Goal: Complete application form

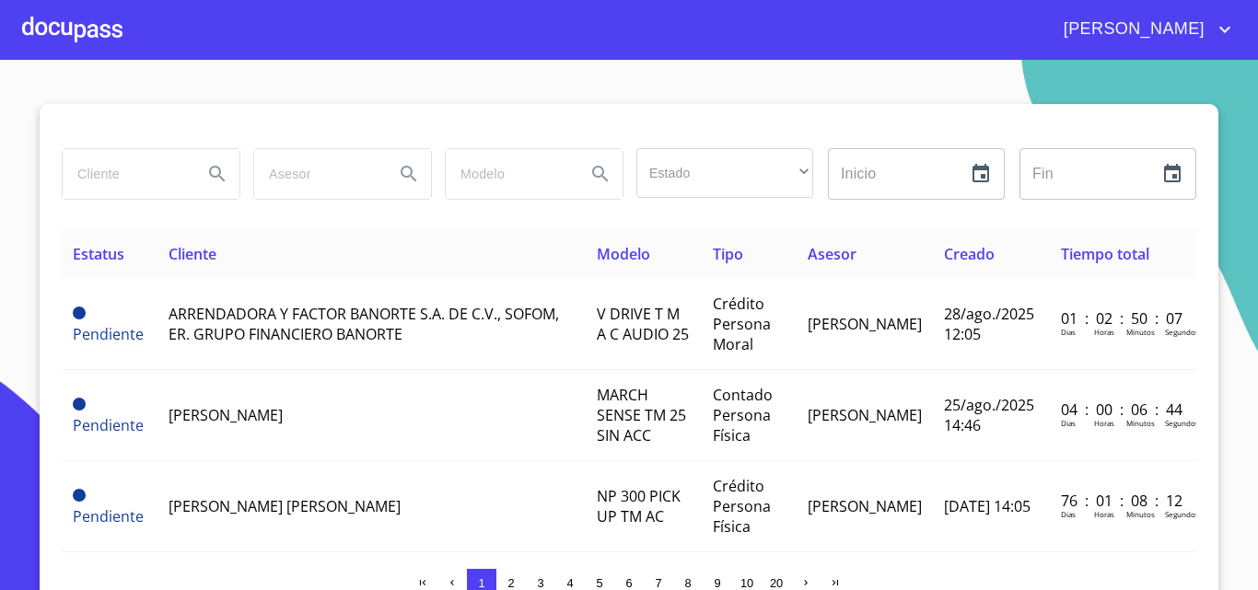
click at [76, 35] on div at bounding box center [72, 29] width 100 height 59
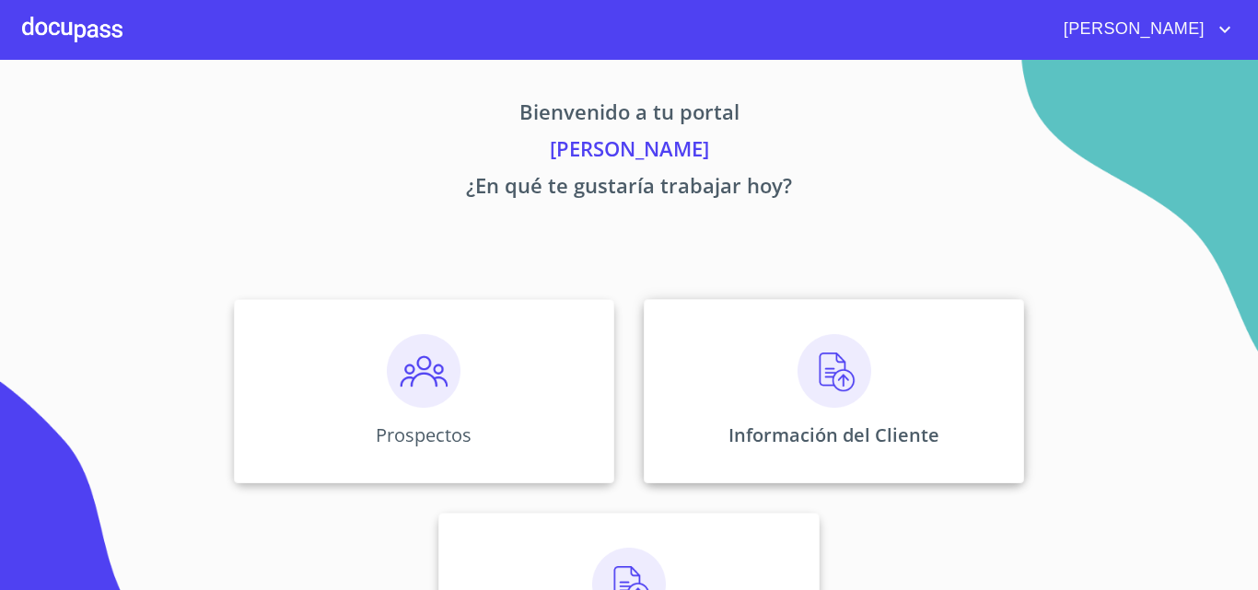
click at [794, 337] on div "Información del Cliente" at bounding box center [834, 391] width 380 height 184
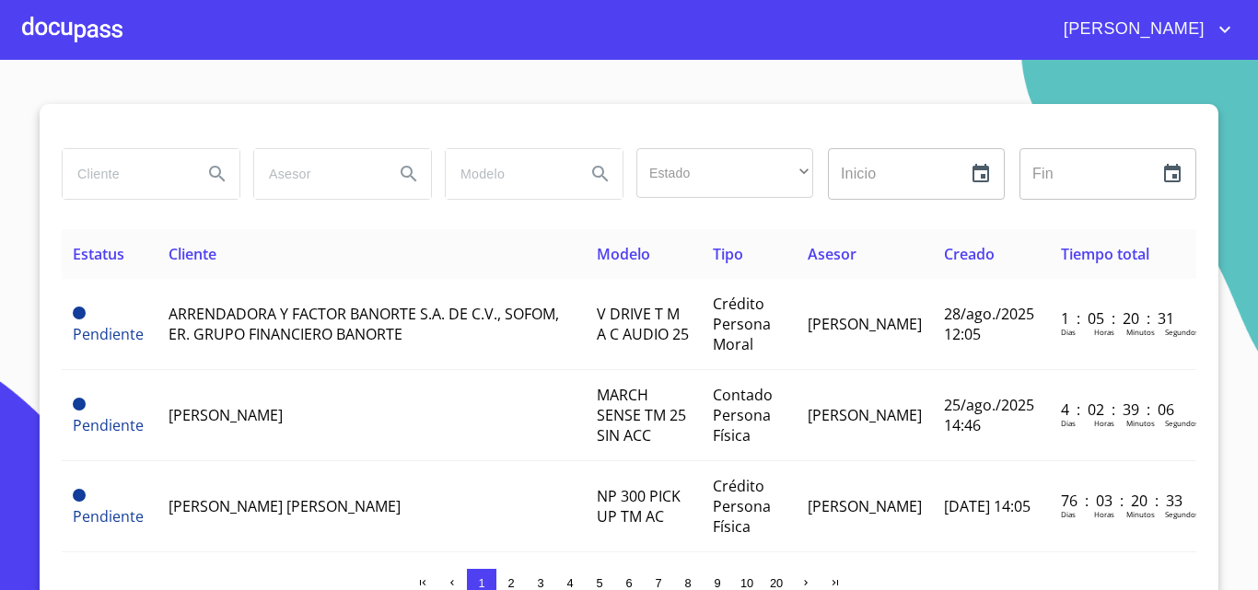
click at [140, 180] on input "search" at bounding box center [125, 174] width 125 height 50
type input "perfer"
click at [218, 161] on button "Search" at bounding box center [217, 174] width 44 height 44
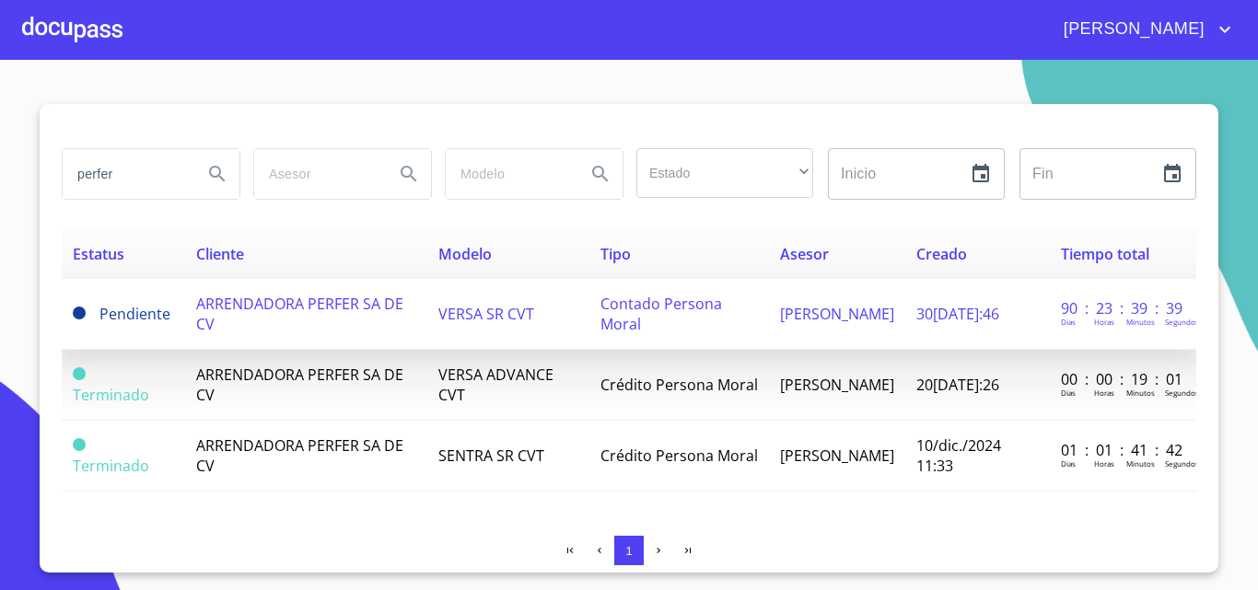
click at [319, 300] on span "ARRENDADORA PERFER SA DE CV" at bounding box center [299, 314] width 207 height 41
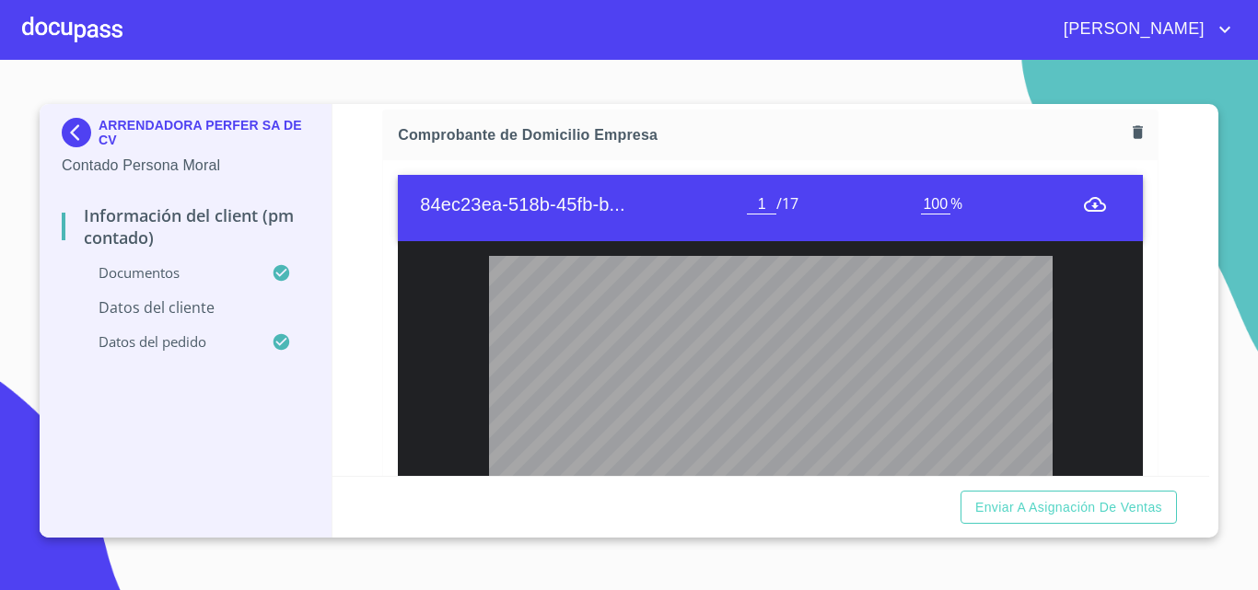
scroll to position [298, 0]
click at [1132, 133] on icon "button" at bounding box center [1137, 132] width 10 height 13
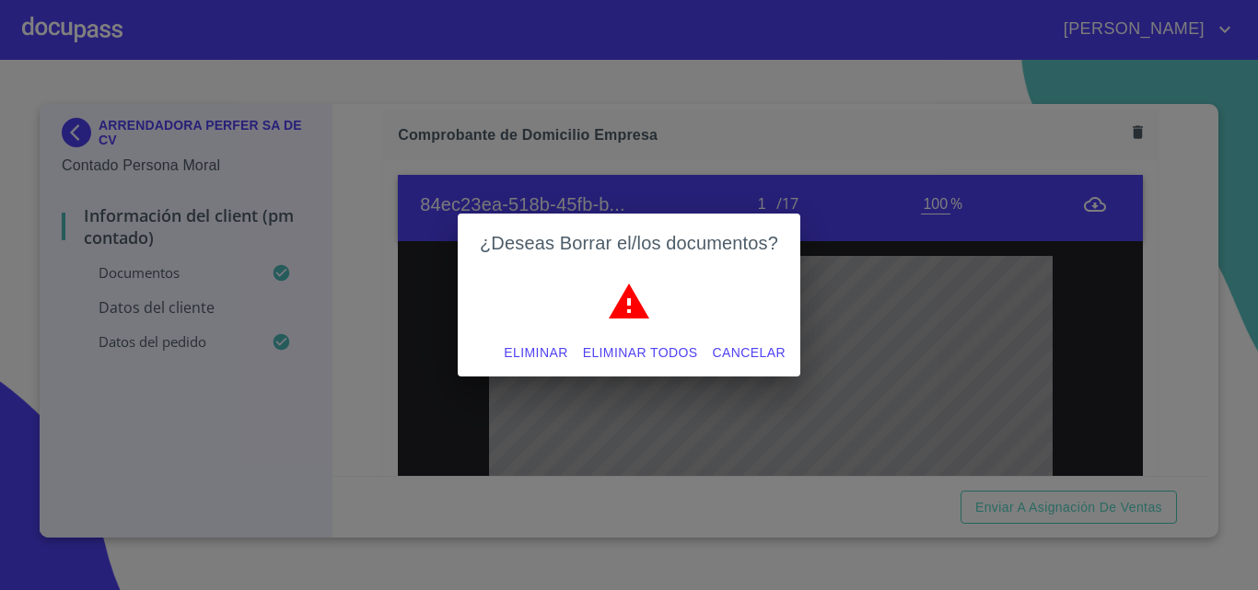
click at [539, 354] on span "Eliminar" at bounding box center [536, 353] width 64 height 23
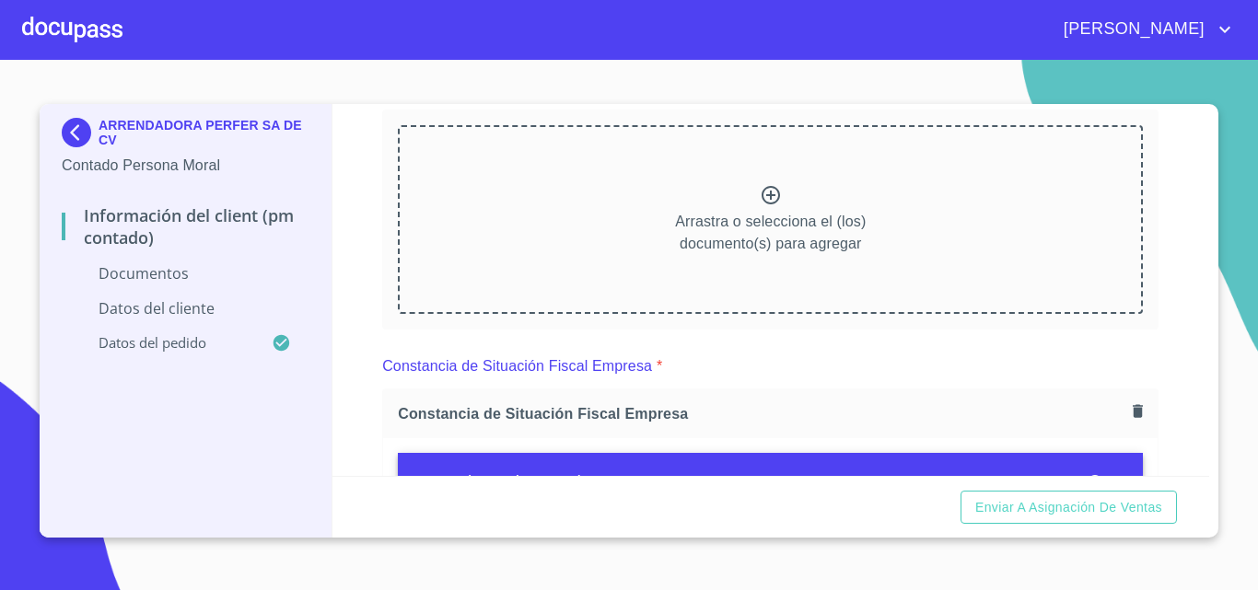
scroll to position [1017, 0]
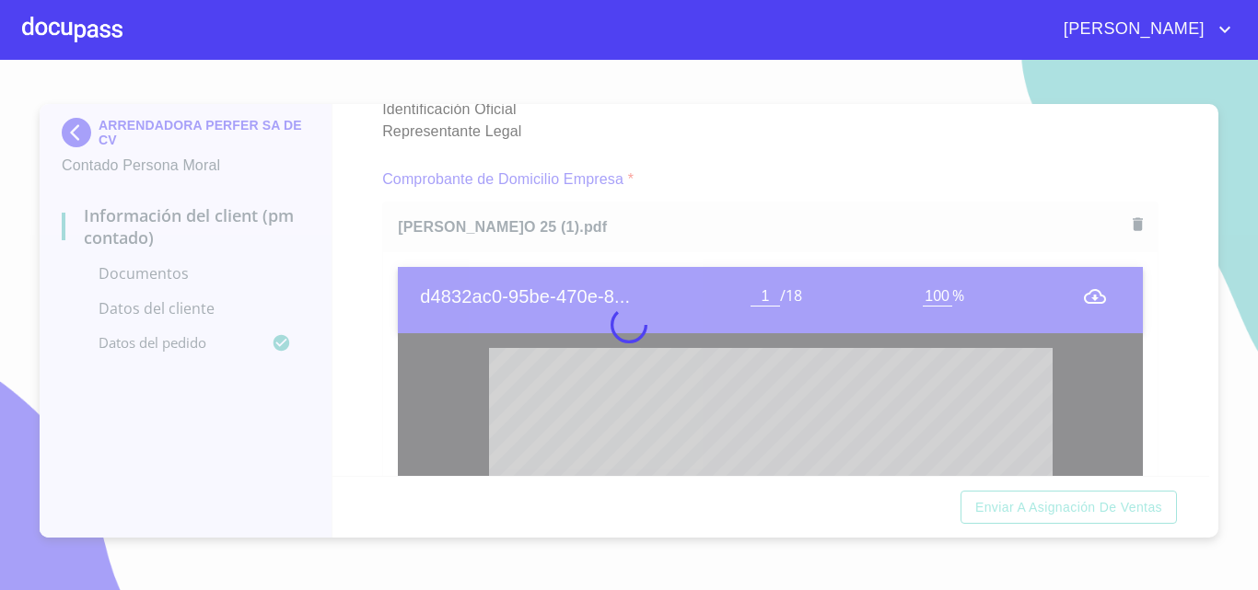
click at [348, 290] on div at bounding box center [629, 325] width 1258 height 530
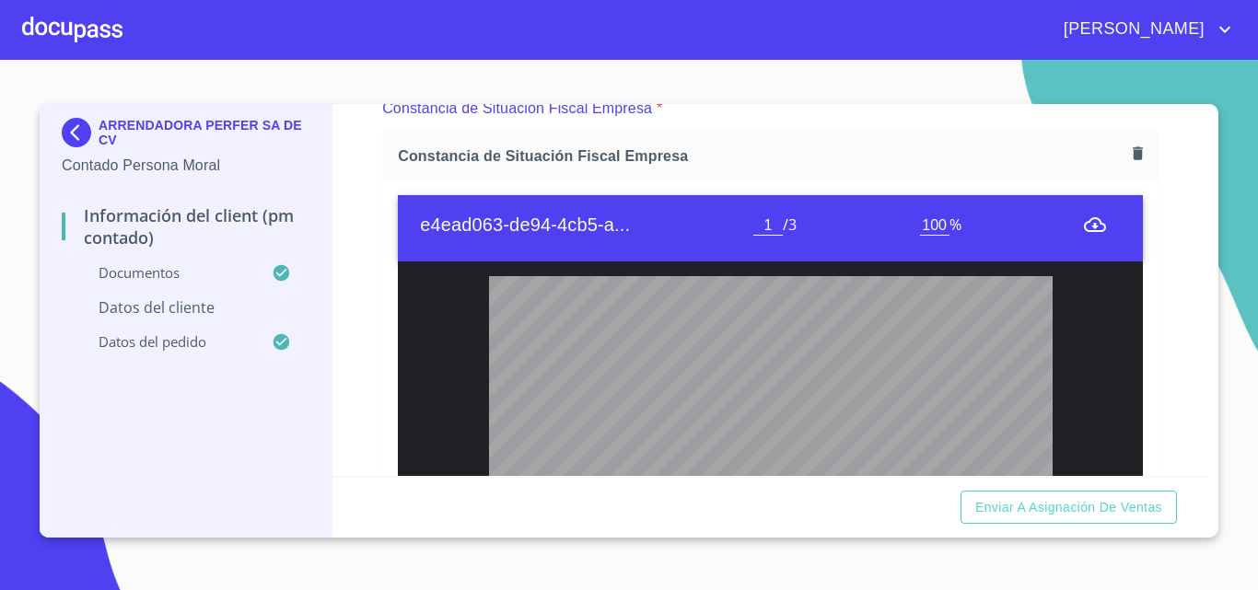
scroll to position [1938, 0]
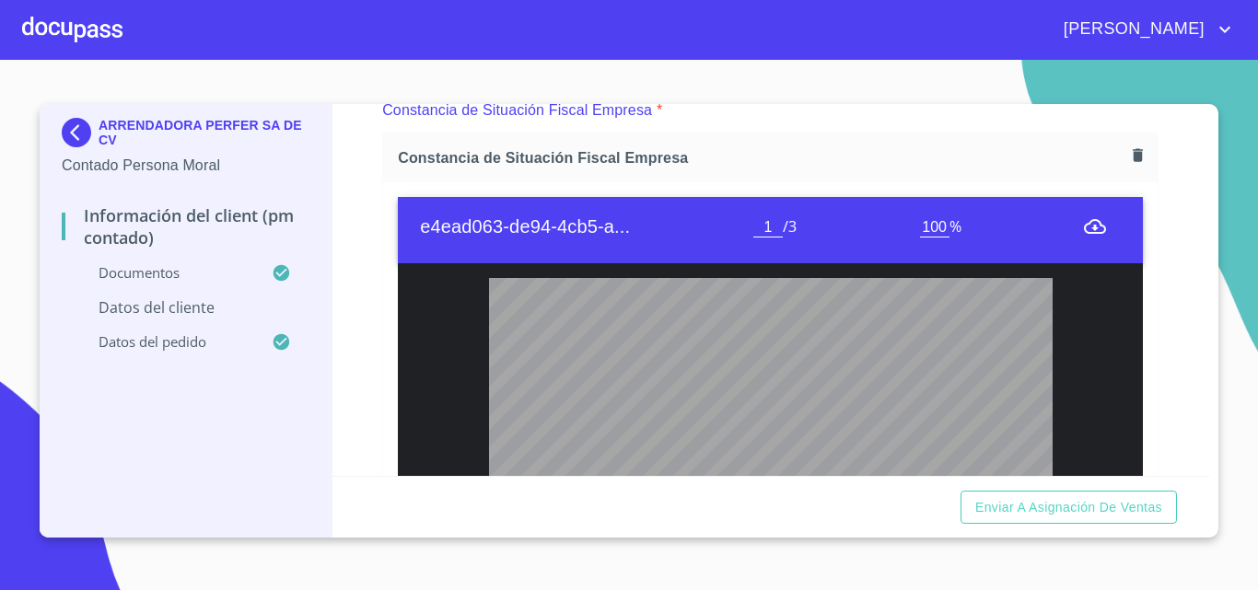
click at [1129, 160] on icon "button" at bounding box center [1137, 154] width 17 height 17
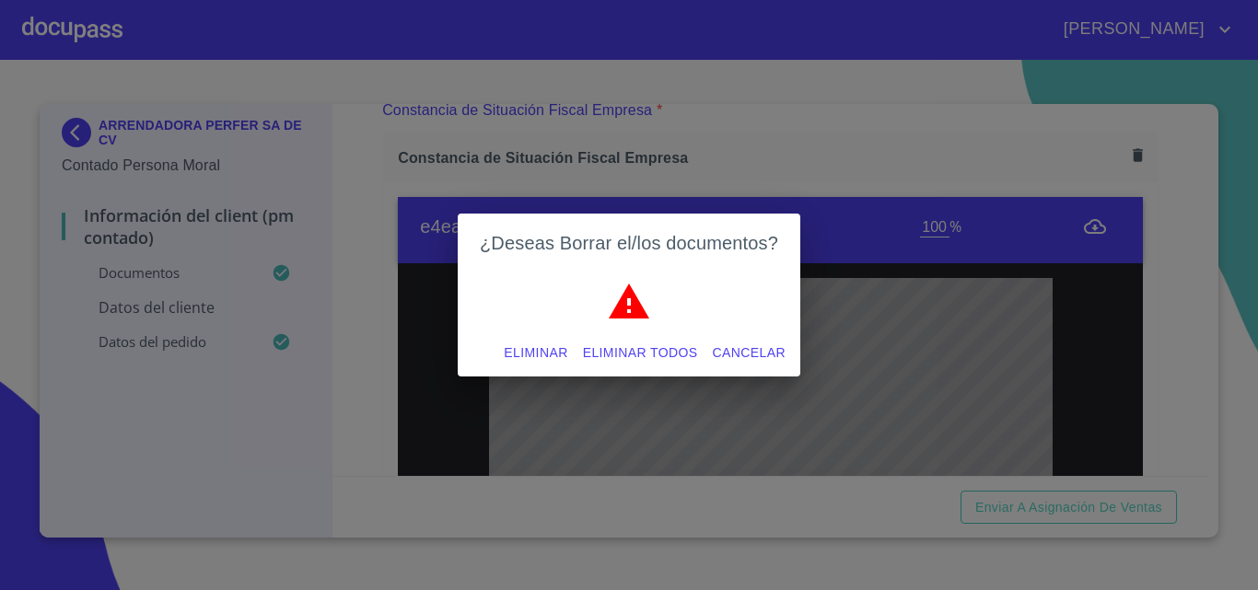
click at [528, 353] on span "Eliminar" at bounding box center [536, 353] width 64 height 23
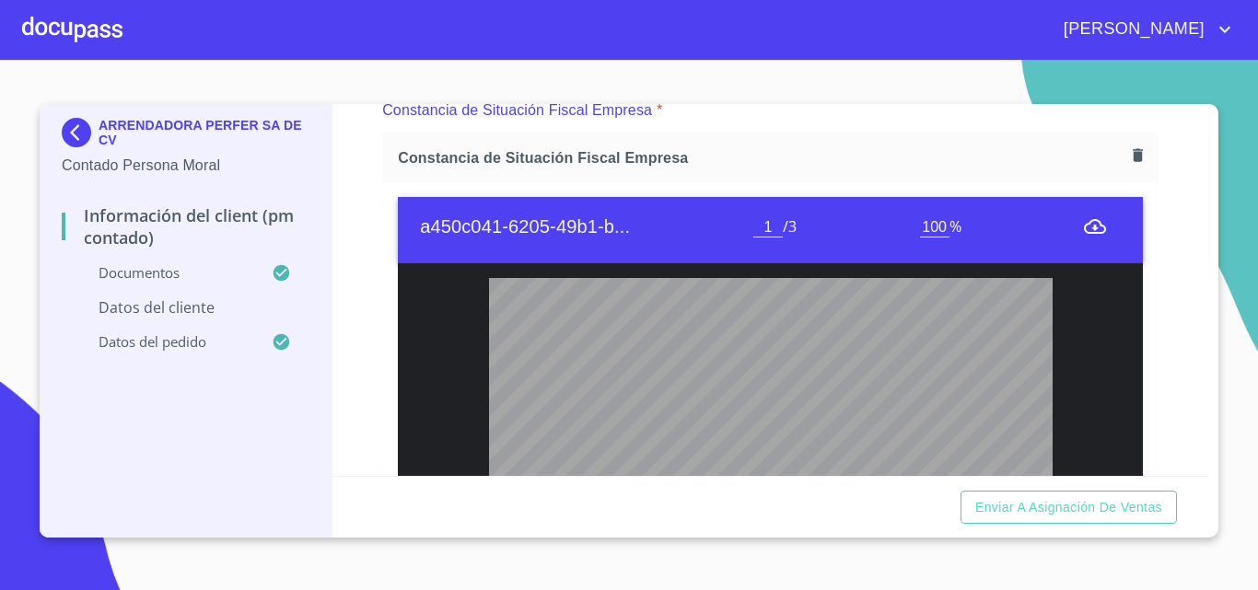
click at [353, 271] on div "Información del Client (PM contado) Documentos Documento de identificación repr…" at bounding box center [770, 290] width 877 height 372
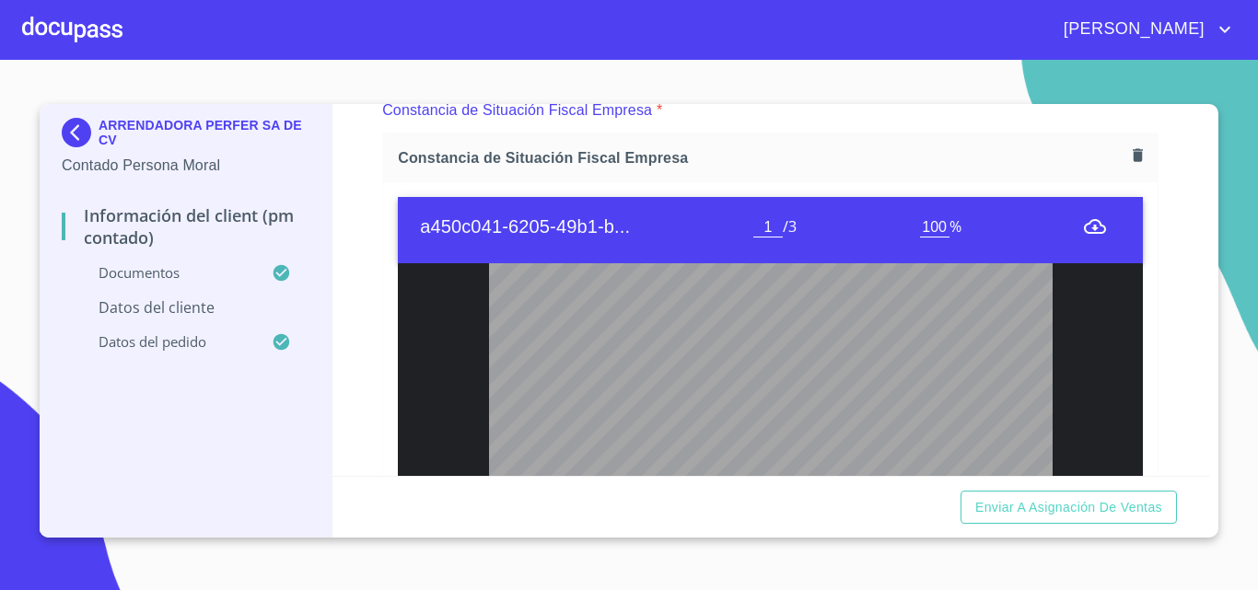
scroll to position [0, 0]
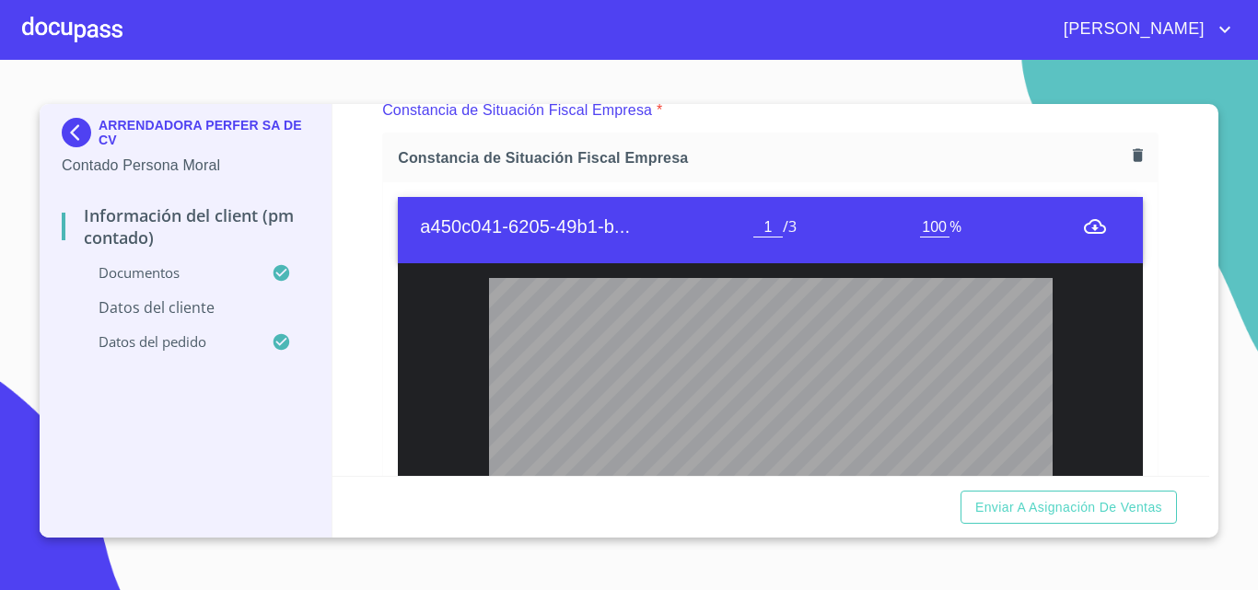
click at [1132, 154] on icon "button" at bounding box center [1137, 154] width 17 height 17
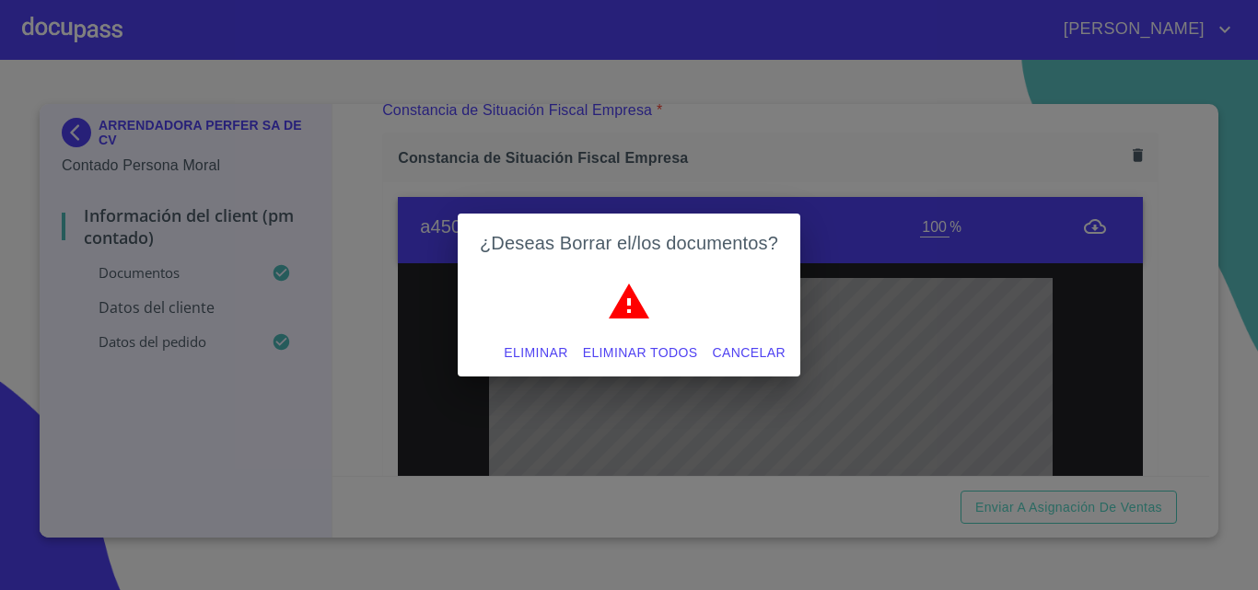
click at [526, 353] on span "Eliminar" at bounding box center [536, 353] width 64 height 23
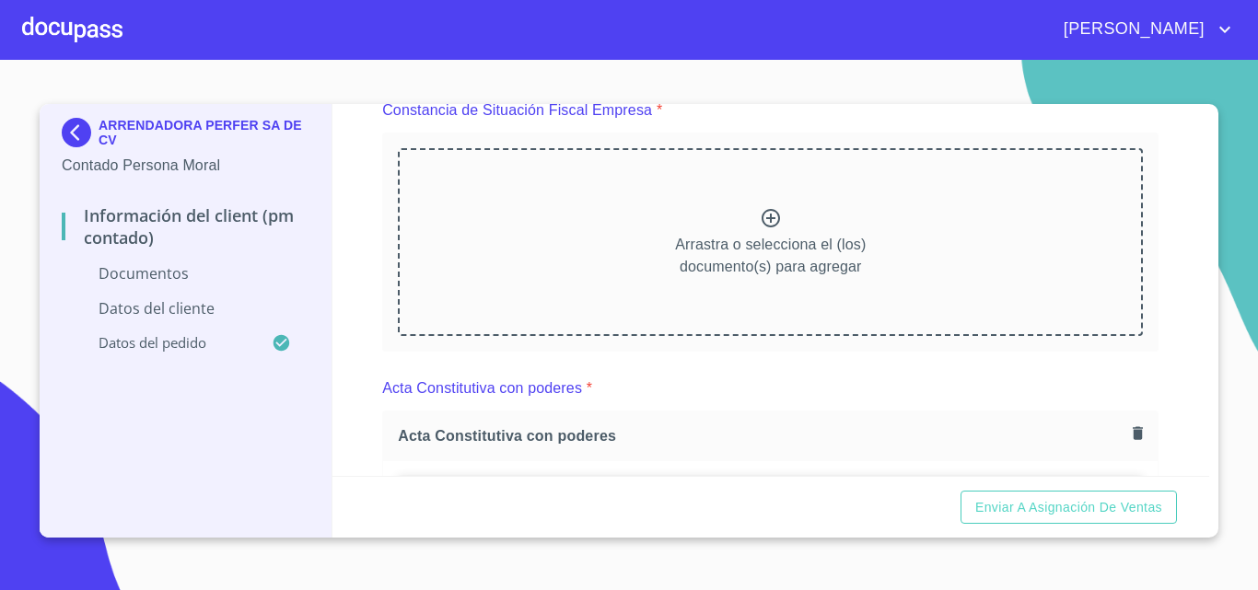
click at [378, 299] on div "Información del Client (PM contado) Documentos Documento de identificación repr…" at bounding box center [770, 290] width 877 height 372
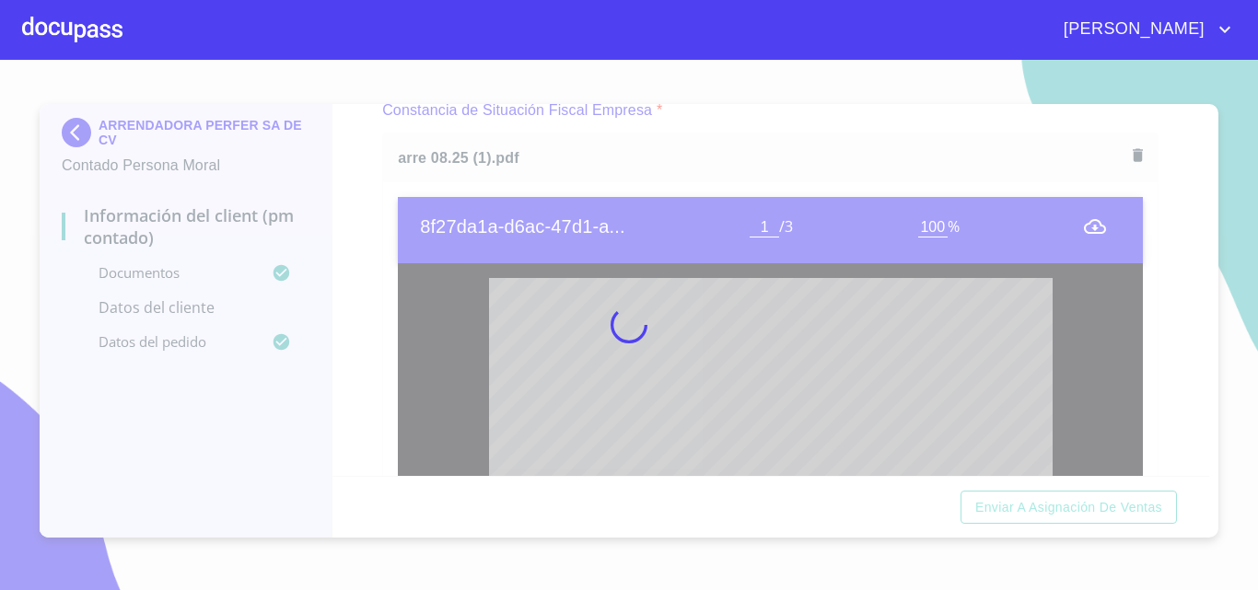
click at [366, 280] on div at bounding box center [629, 325] width 1258 height 530
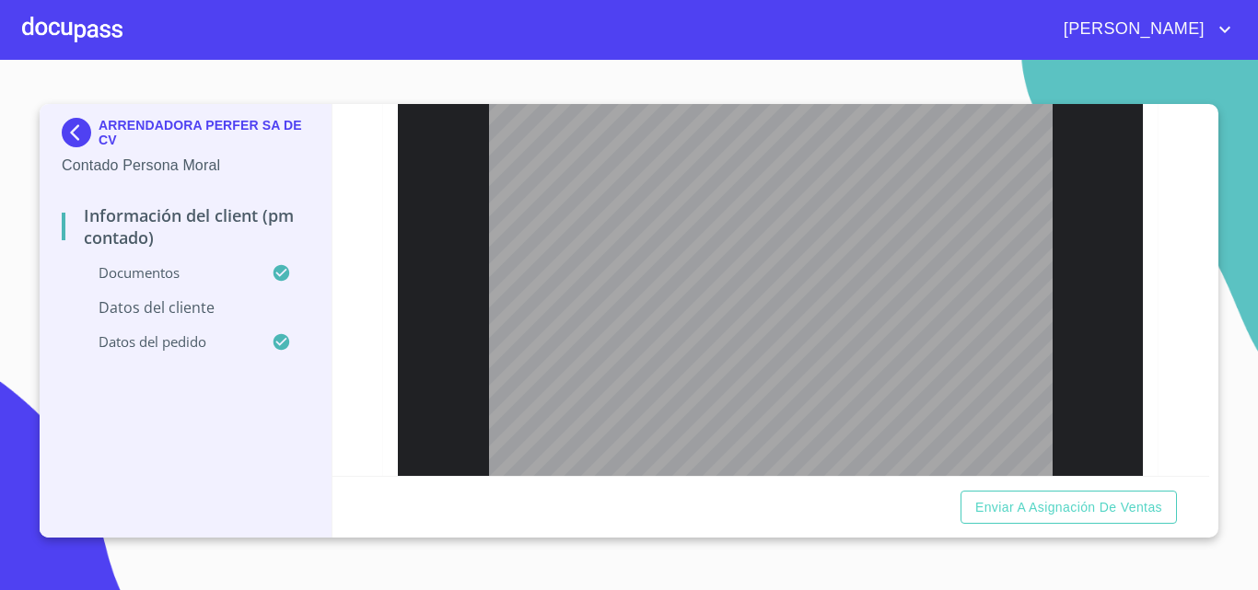
scroll to position [2214, 0]
click at [1016, 510] on span "Enviar a Asignación de Ventas" at bounding box center [1068, 507] width 187 height 23
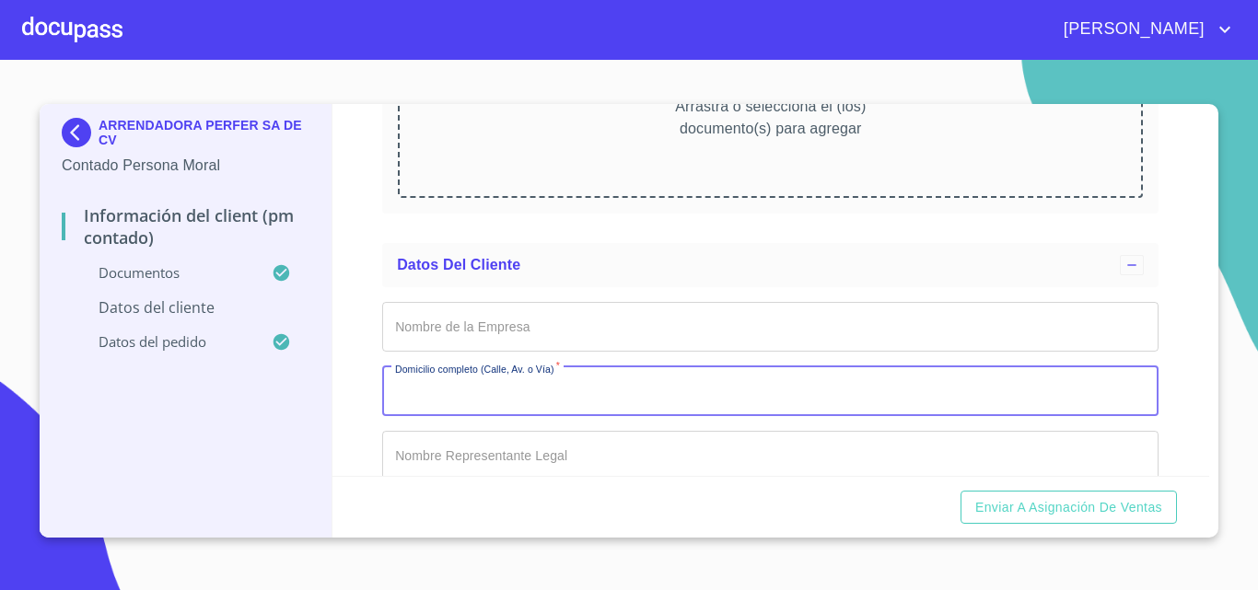
scroll to position [6070, 0]
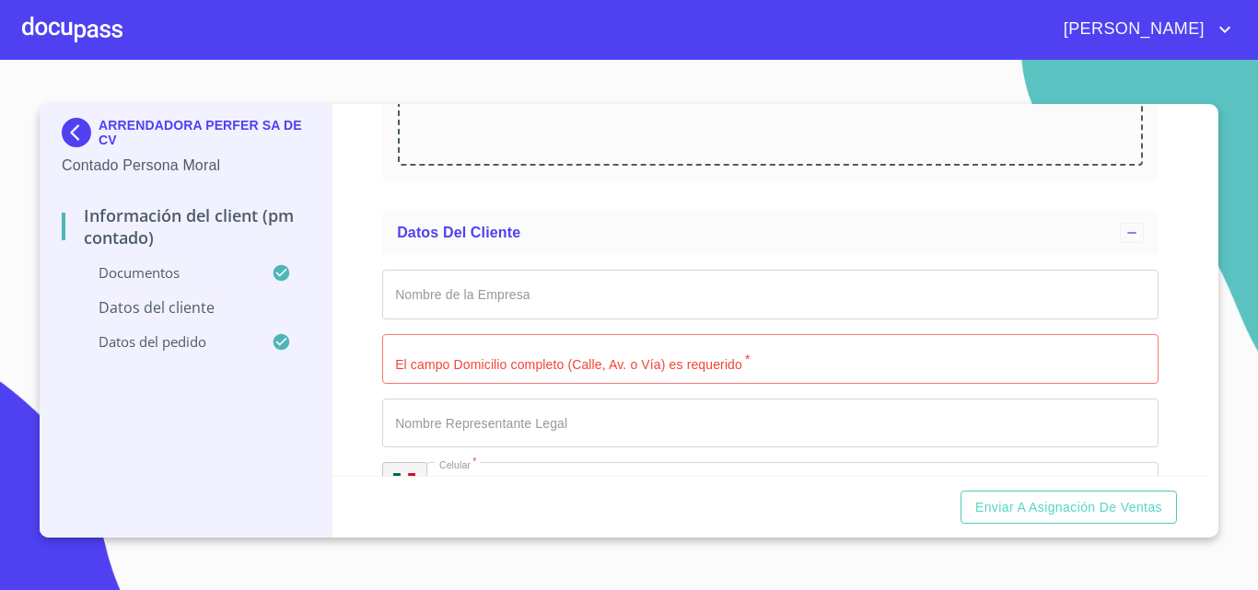
click at [362, 351] on div "Información del Client (PM contado) Documentos Documento de identificación repr…" at bounding box center [770, 290] width 877 height 372
click at [440, 307] on input "Documento de identificación representante legal.   *" at bounding box center [770, 295] width 776 height 50
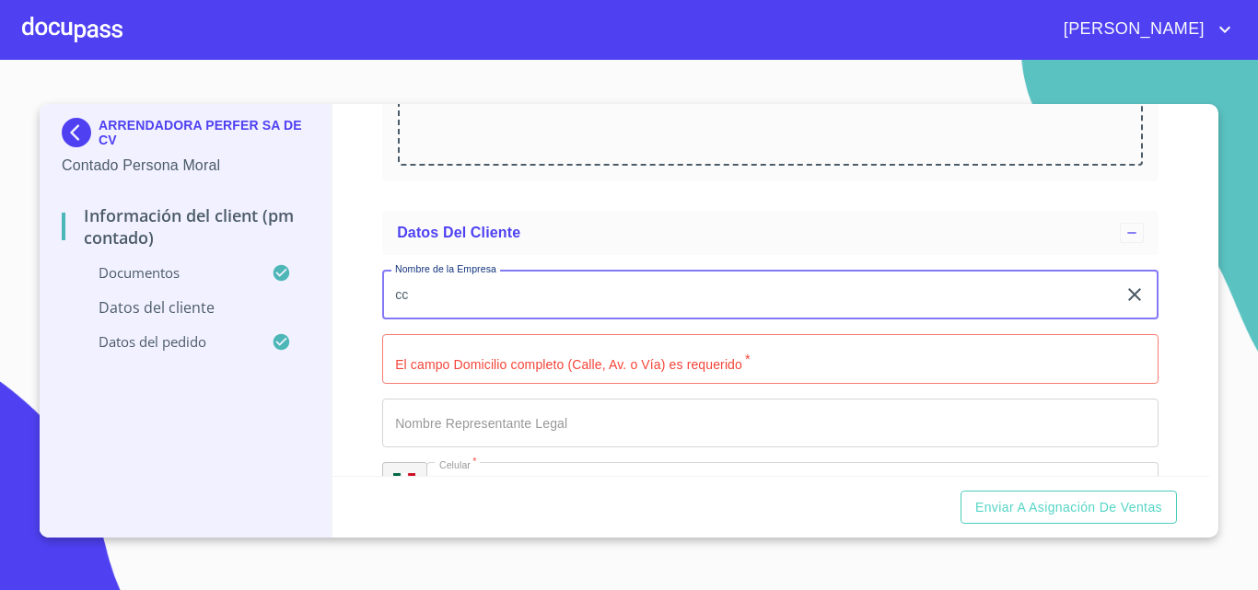
type input "cc"
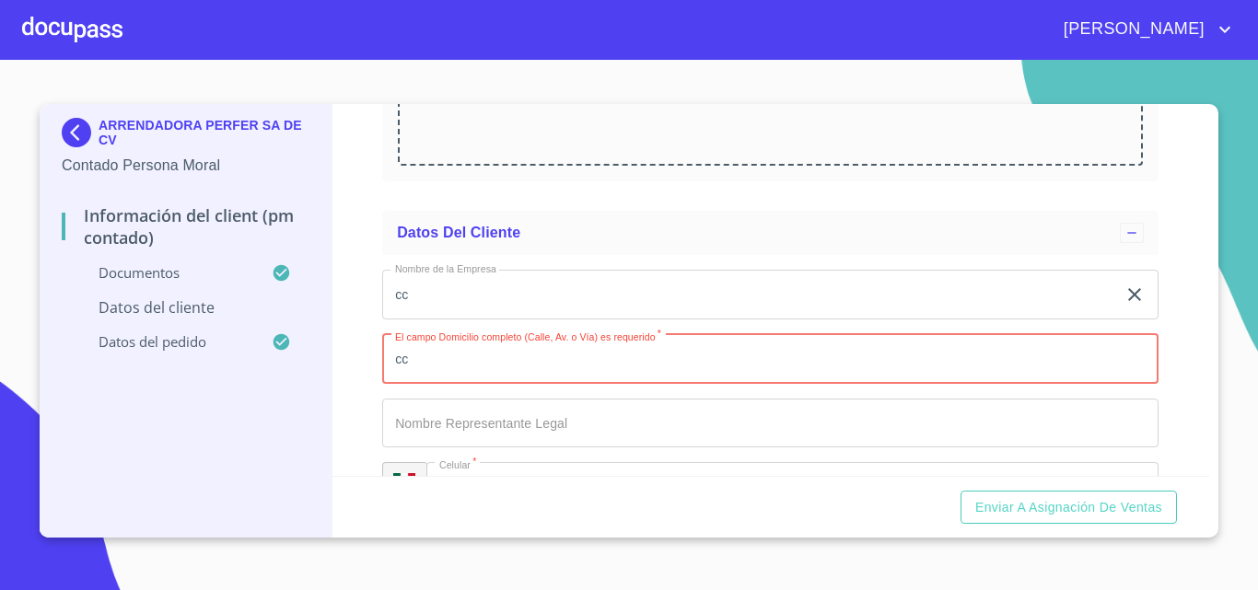
type input "cc"
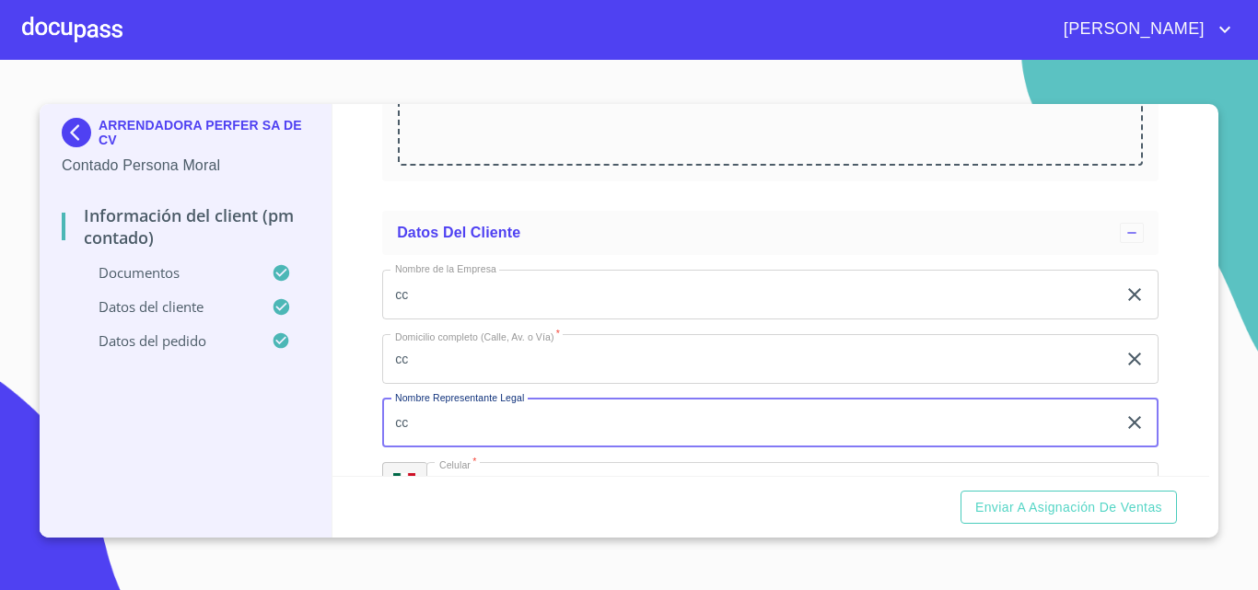
type input "cc"
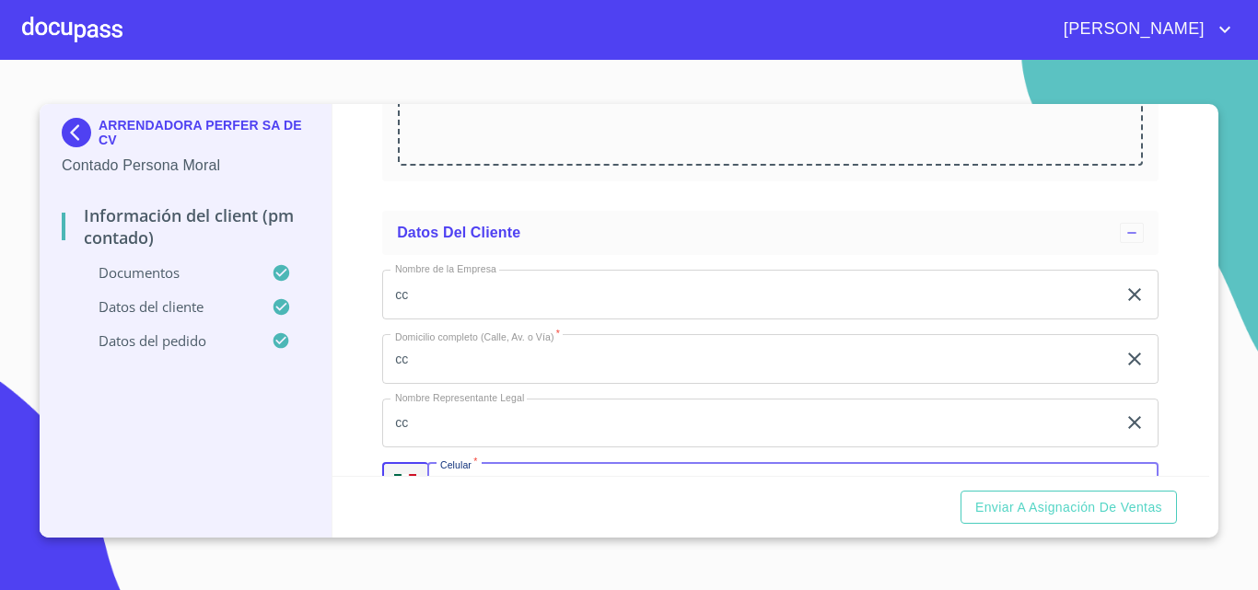
scroll to position [6106, 0]
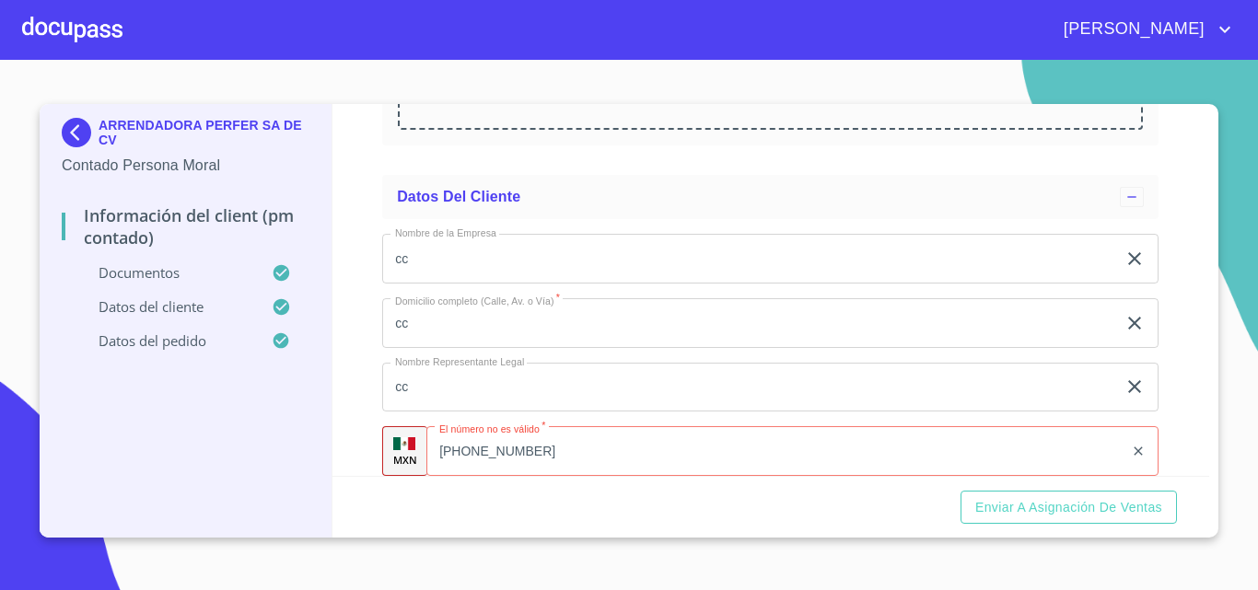
click at [350, 381] on div "Información del Client (PM contado) Documentos Documento de identificación repr…" at bounding box center [770, 290] width 877 height 372
drag, startPoint x: 581, startPoint y: 455, endPoint x: 363, endPoint y: 422, distance: 220.7
click at [363, 422] on div "Información del Client (PM contado) Documentos Documento de identificación repr…" at bounding box center [770, 290] width 877 height 372
type input "3"
type input "[PHONE_NUMBER]"
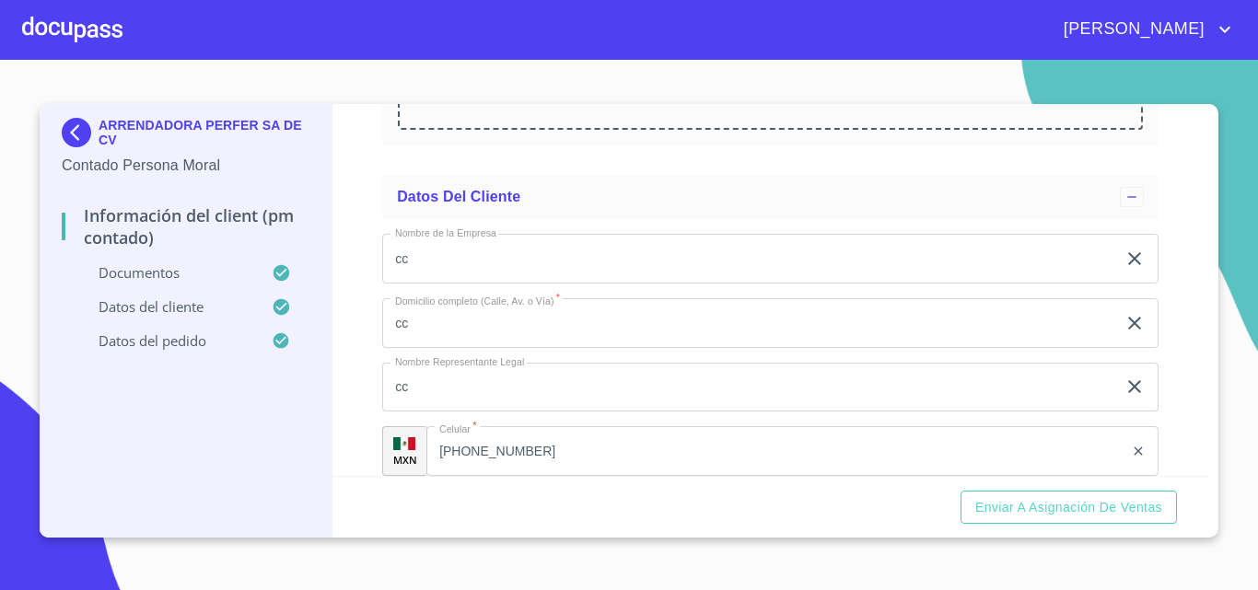
click at [354, 416] on div "Información del Client (PM contado) Documentos Documento de identificación repr…" at bounding box center [770, 290] width 877 height 372
click at [1037, 502] on span "Enviar a Asignación de Ventas" at bounding box center [1068, 507] width 187 height 23
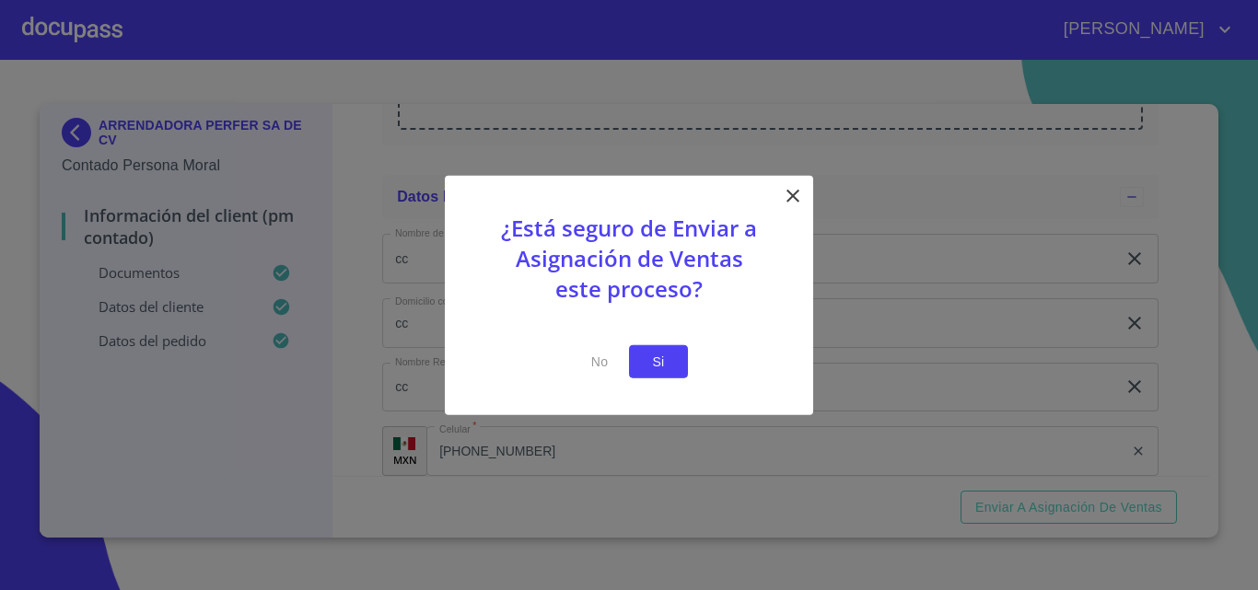
click at [679, 373] on button "Si" at bounding box center [658, 361] width 59 height 34
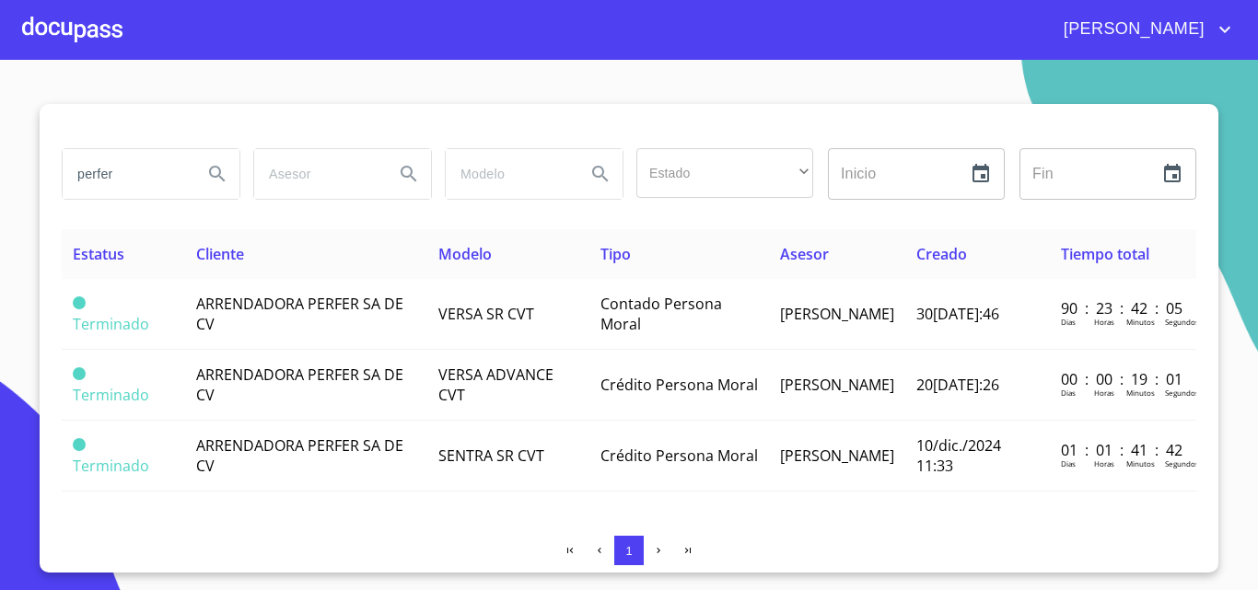
click at [76, 28] on div at bounding box center [72, 29] width 100 height 59
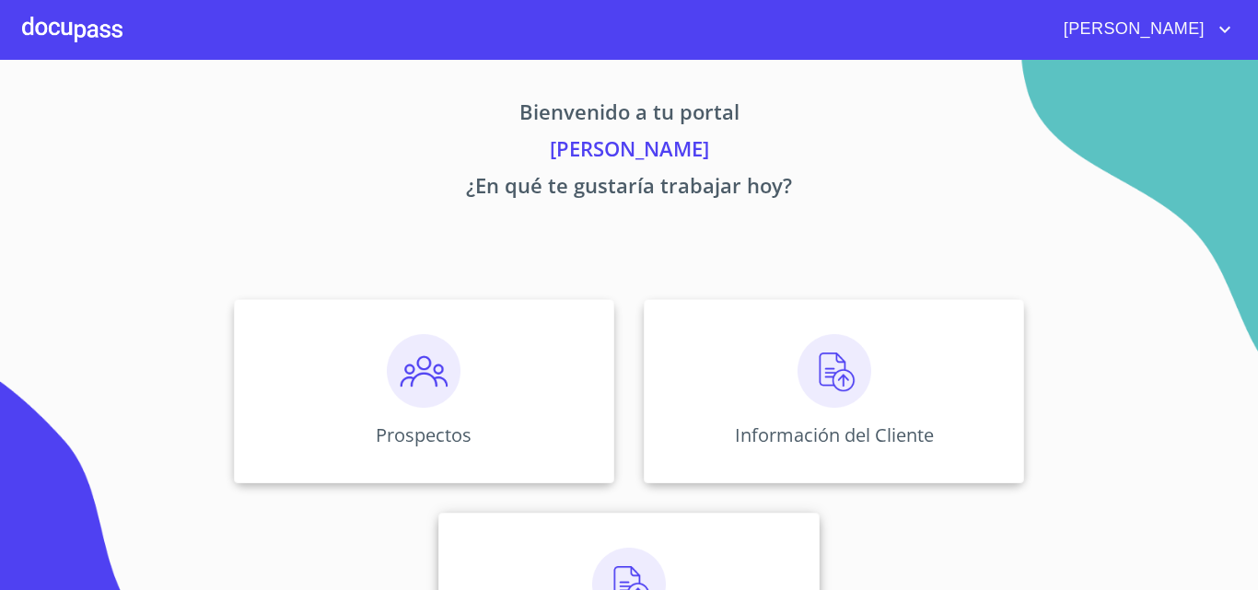
scroll to position [122, 0]
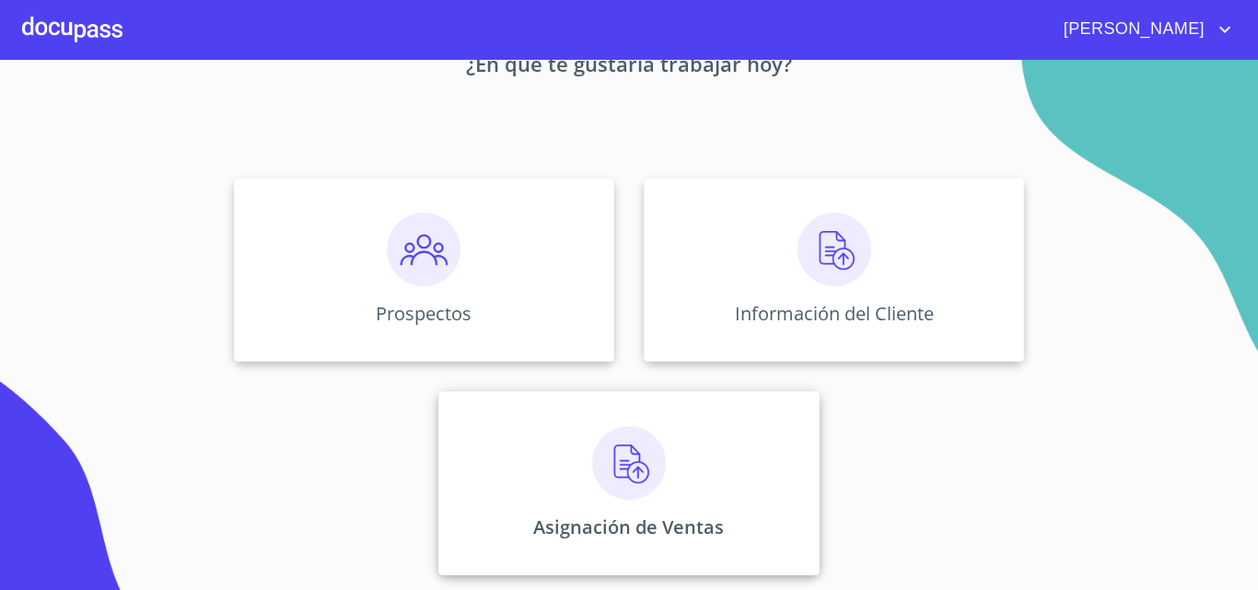
click at [691, 472] on div "Asignación de Ventas" at bounding box center [628, 483] width 380 height 184
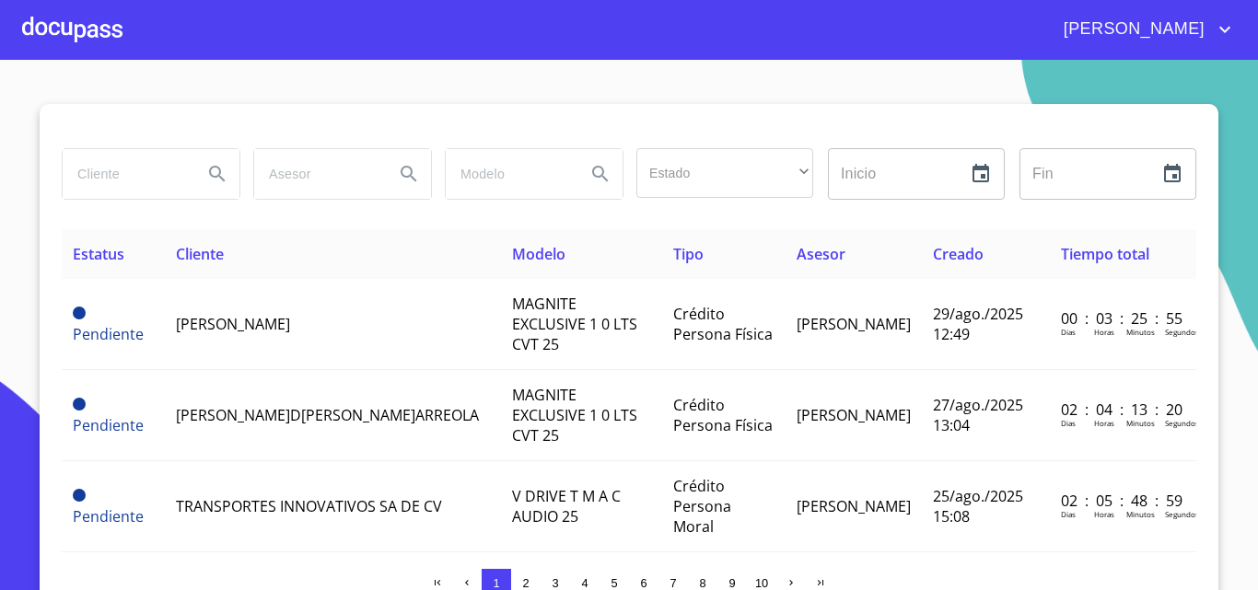
click at [52, 47] on div at bounding box center [72, 29] width 100 height 59
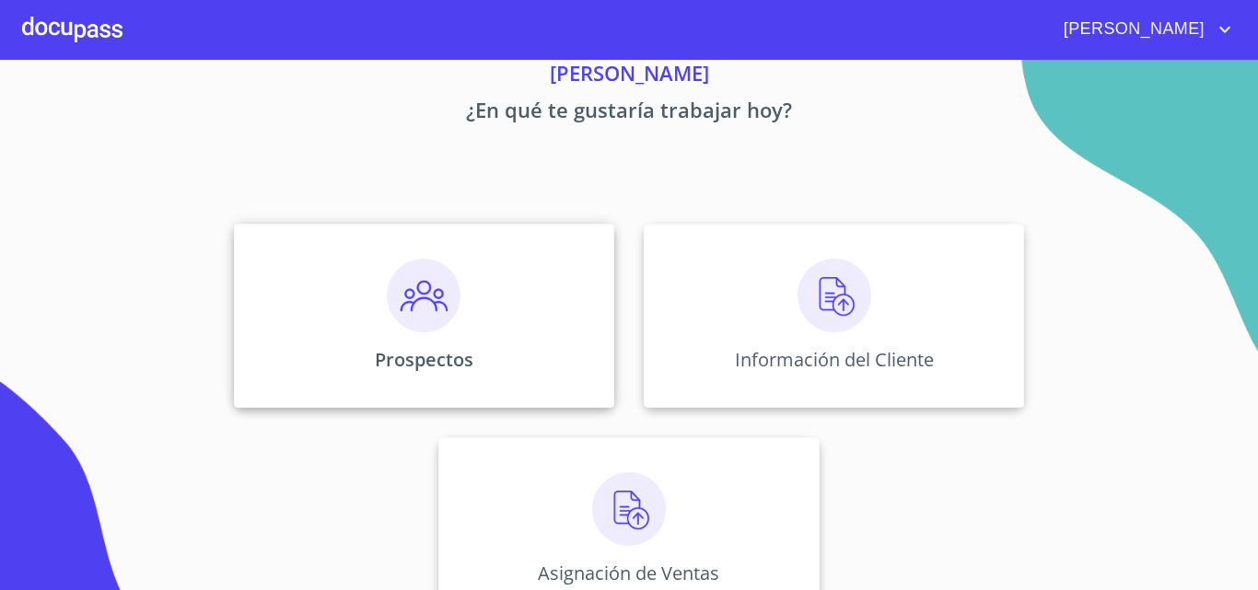
scroll to position [122, 0]
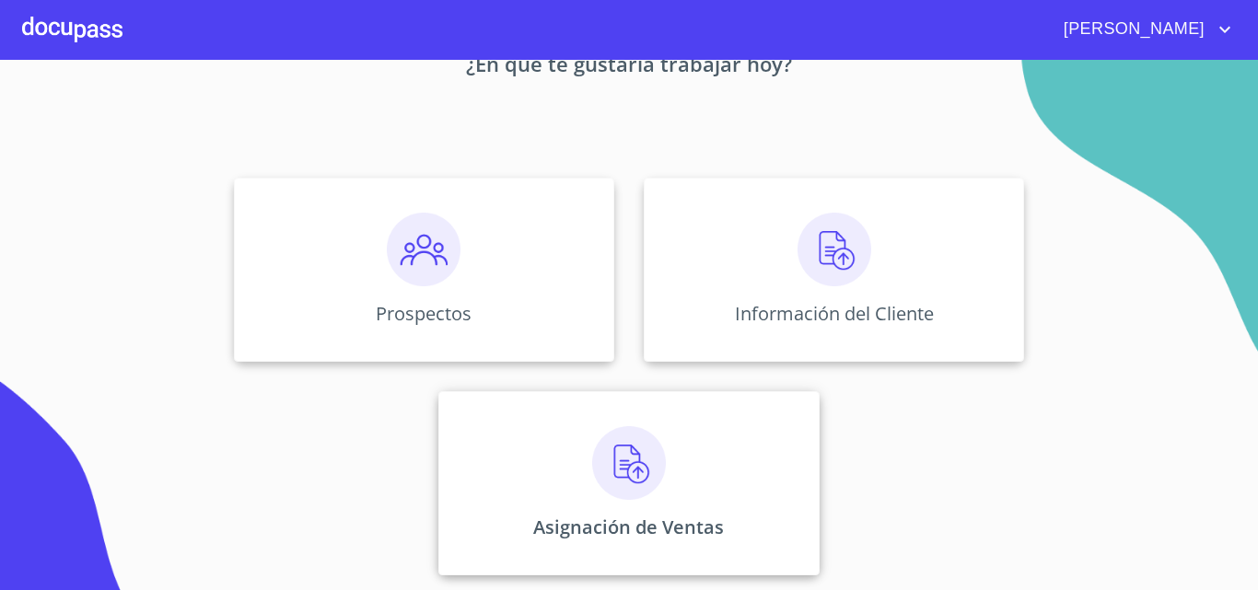
click at [725, 505] on div "Asignación de Ventas" at bounding box center [628, 483] width 380 height 184
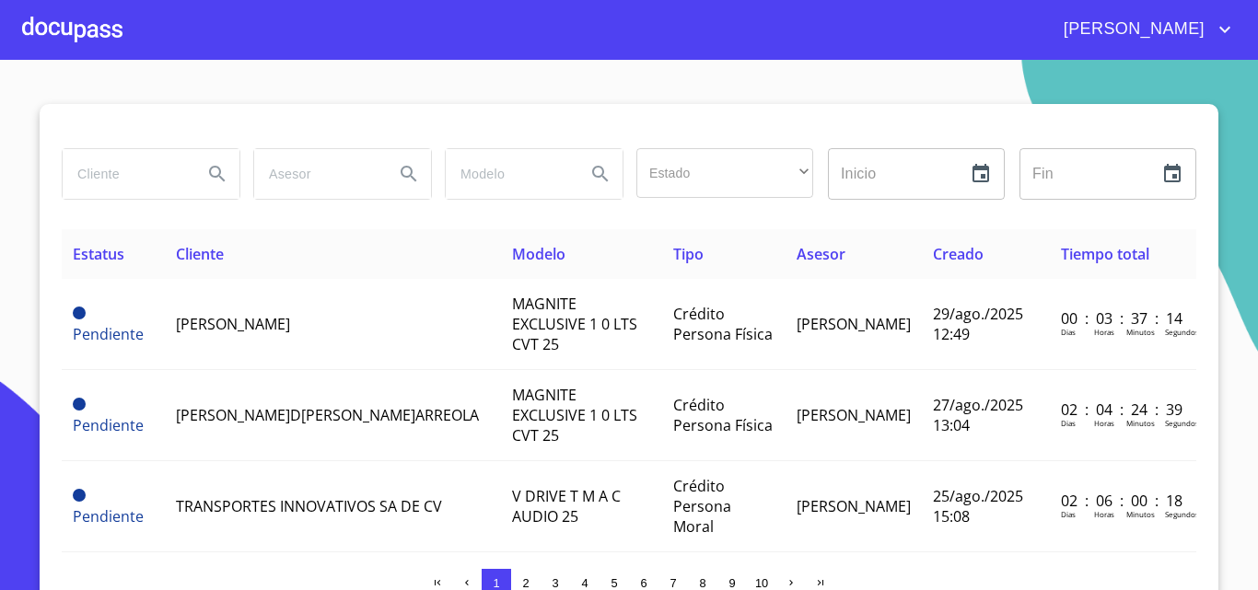
click at [67, 66] on section "Estado ​ ​ Inicio ​ Fin ​ Estatus Cliente Modelo Tipo Asesor Creado Tiempo tota…" at bounding box center [629, 325] width 1258 height 530
click at [67, 45] on div at bounding box center [72, 29] width 100 height 59
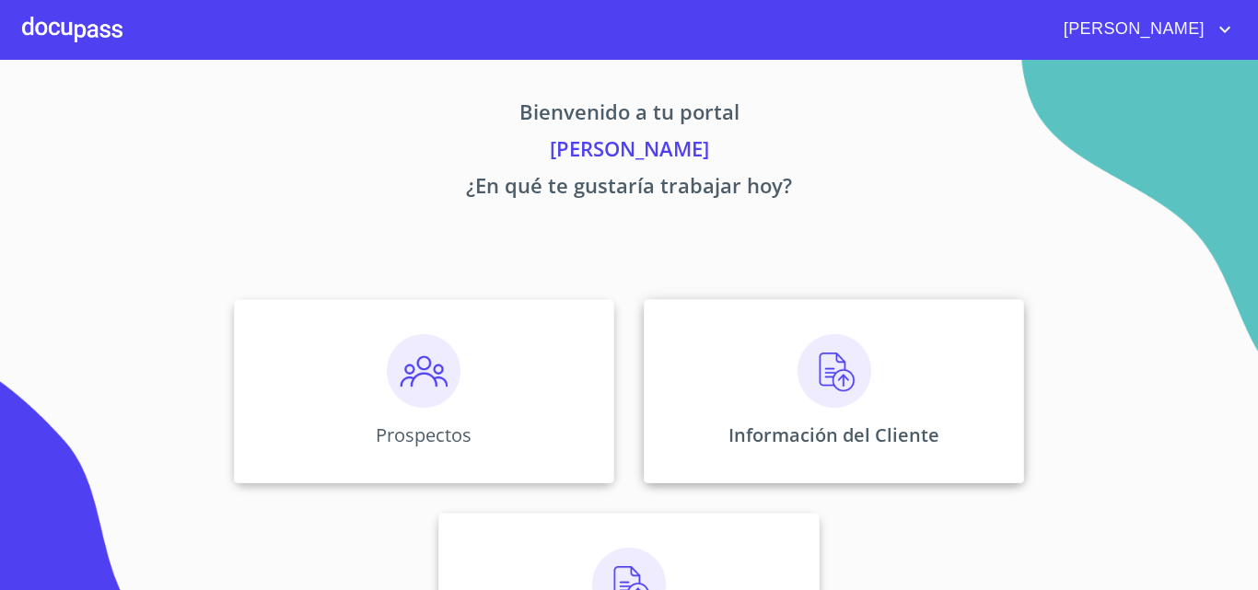
click at [860, 368] on img at bounding box center [834, 371] width 74 height 74
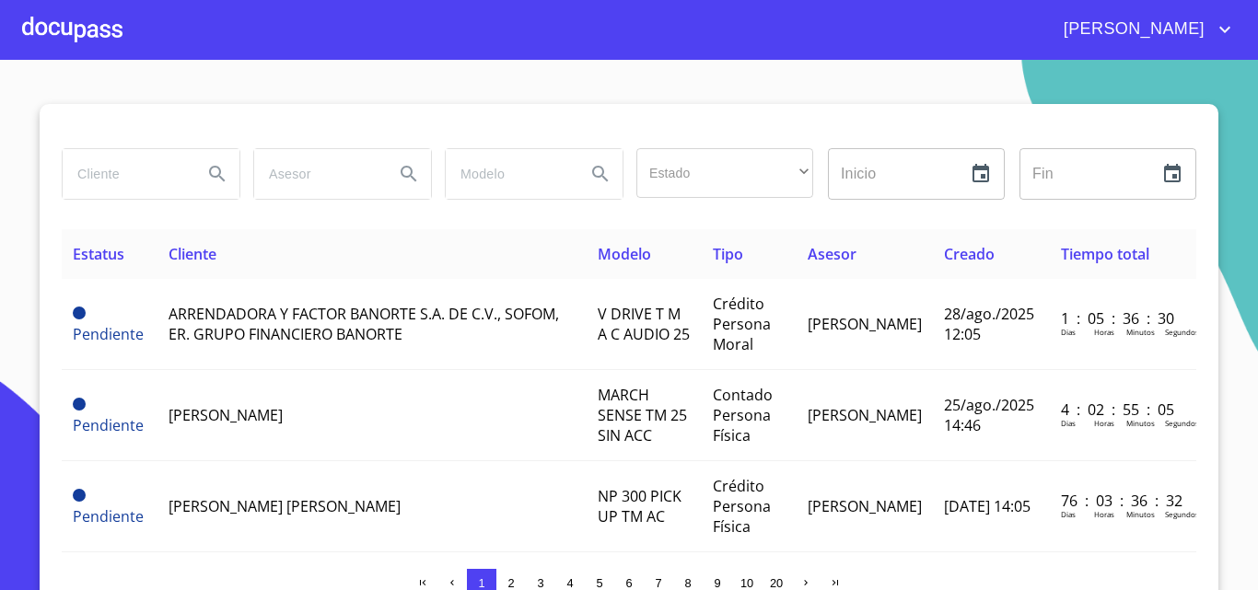
click at [117, 176] on input "search" at bounding box center [125, 174] width 125 height 50
type input "perfer"
click at [218, 170] on icon "Search" at bounding box center [217, 174] width 22 height 22
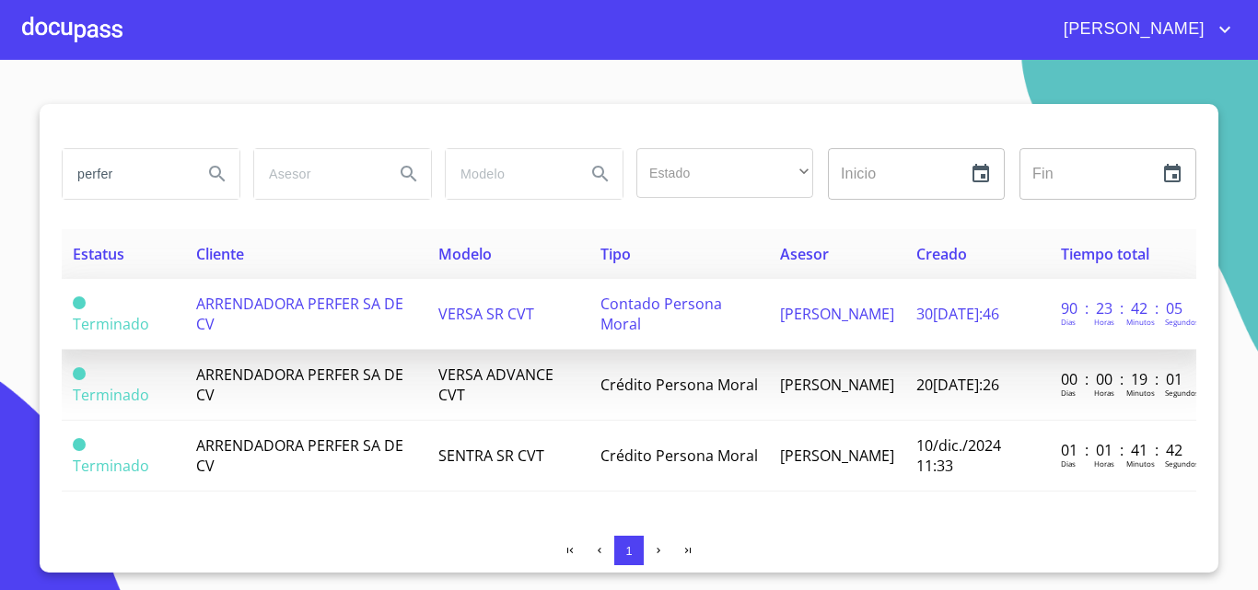
click at [310, 318] on td "ARRENDADORA PERFER SA DE CV" at bounding box center [306, 314] width 242 height 71
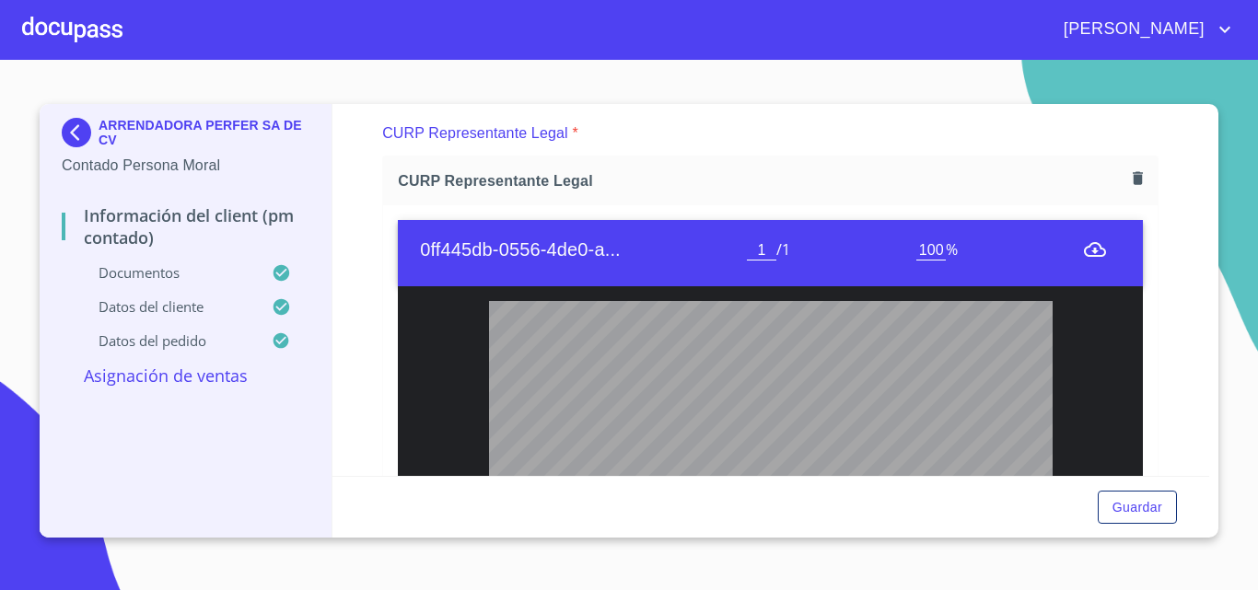
scroll to position [3591, 0]
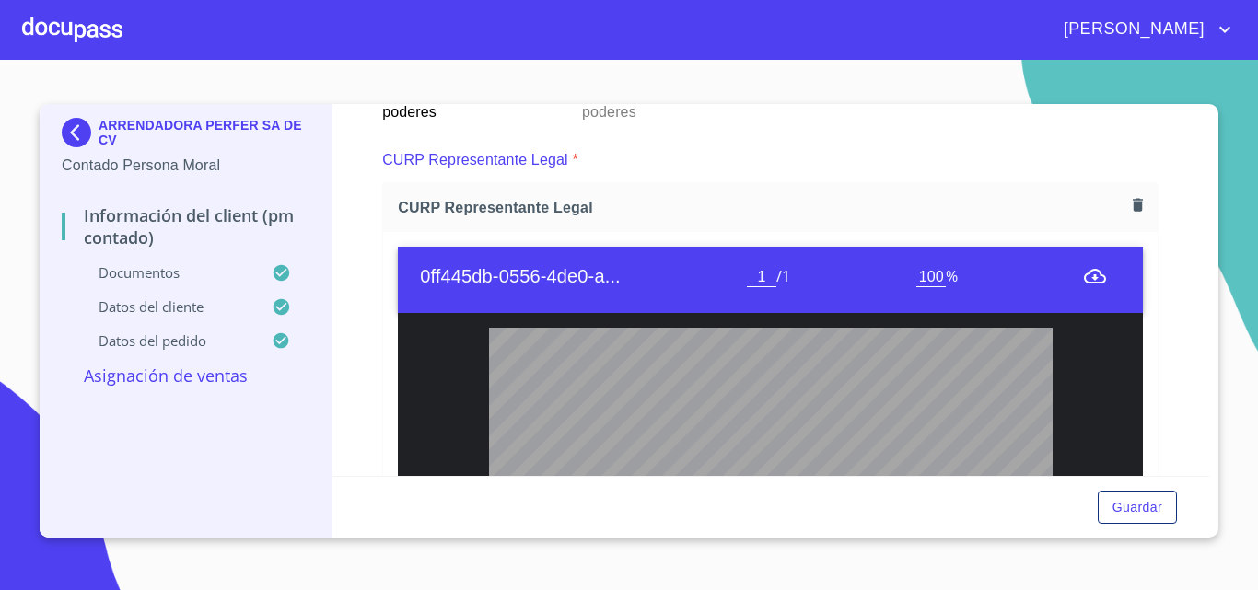
click at [1132, 208] on icon "button" at bounding box center [1137, 205] width 10 height 13
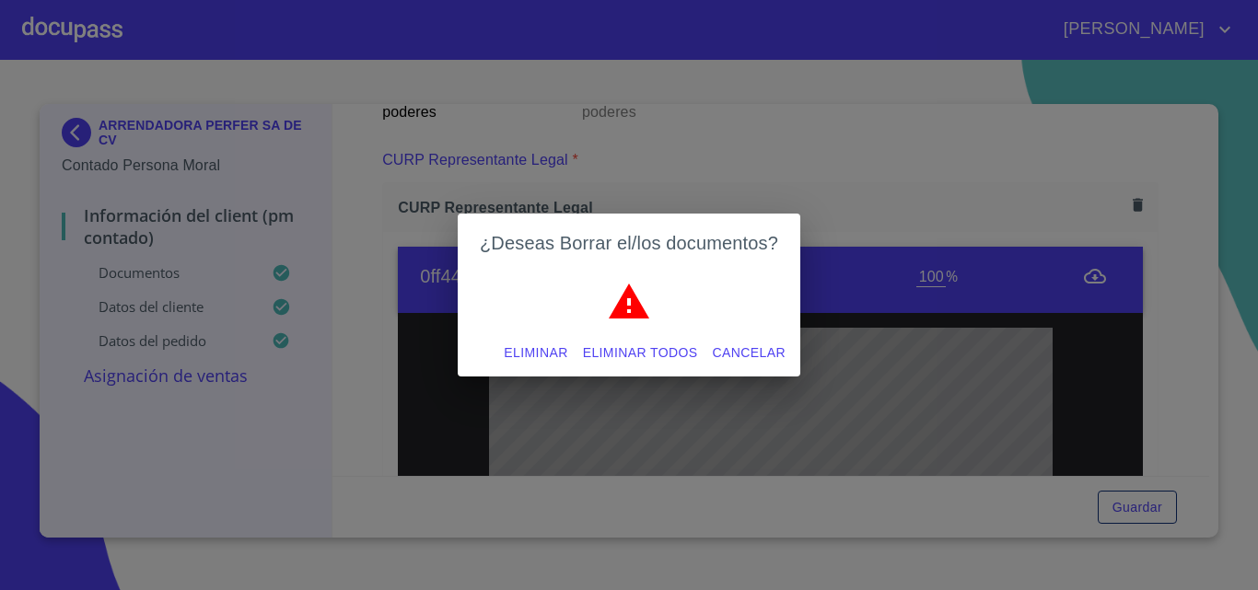
click at [549, 348] on span "Eliminar" at bounding box center [536, 353] width 64 height 23
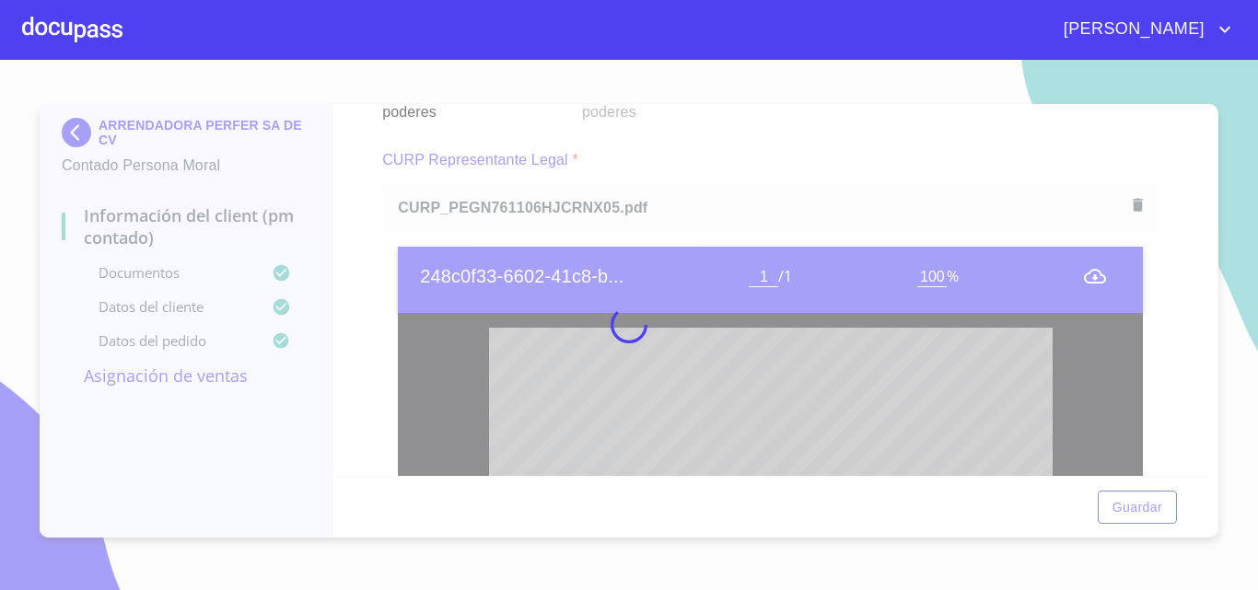
click at [371, 287] on div at bounding box center [629, 325] width 1258 height 530
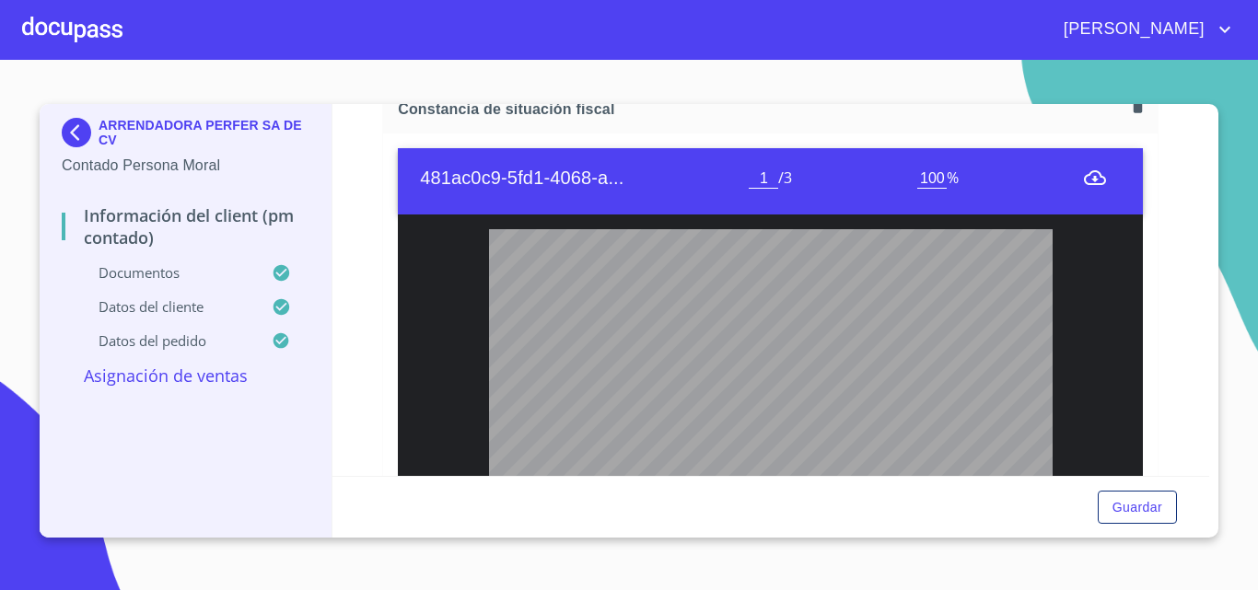
scroll to position [4511, 0]
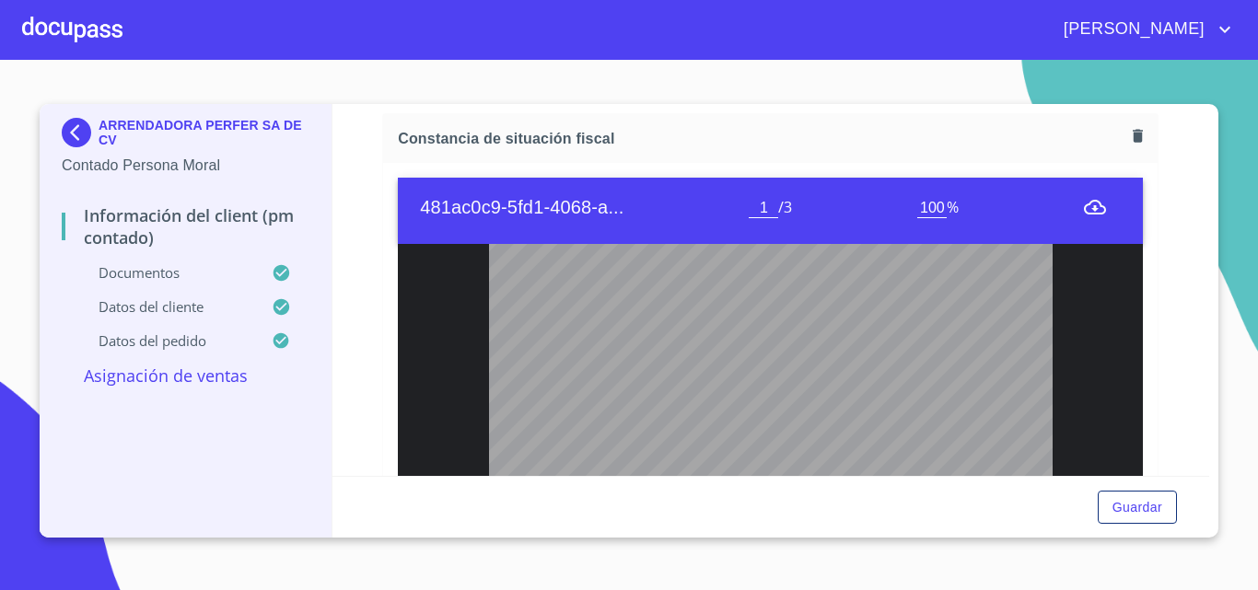
type input "2"
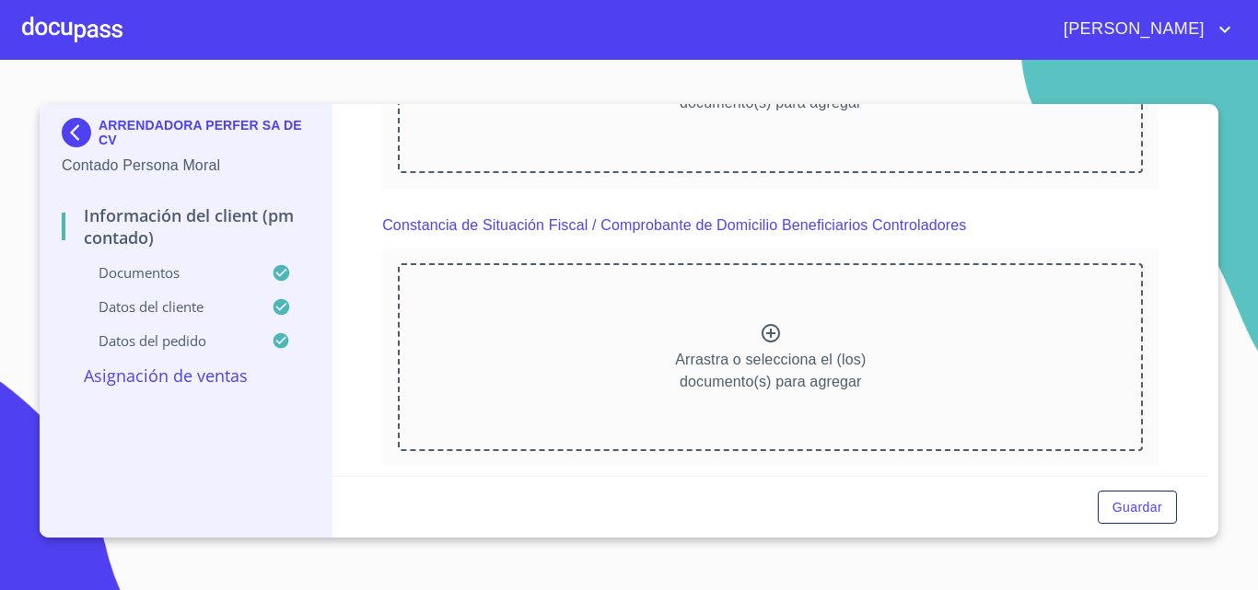
scroll to position [5800, 0]
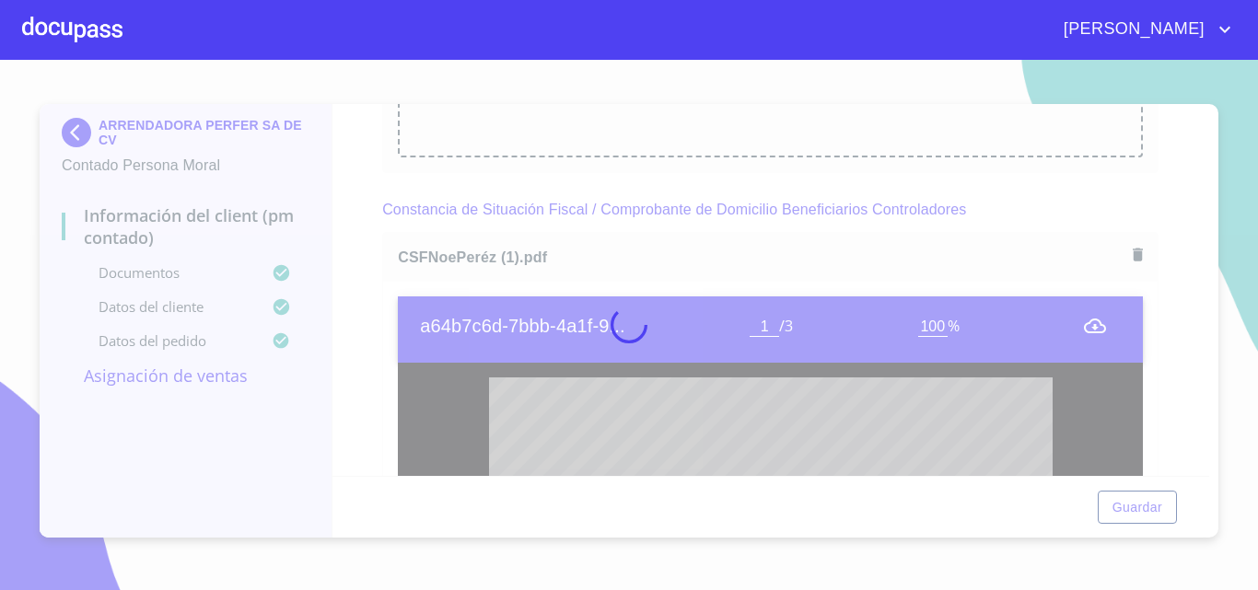
click at [374, 290] on div at bounding box center [629, 325] width 1258 height 530
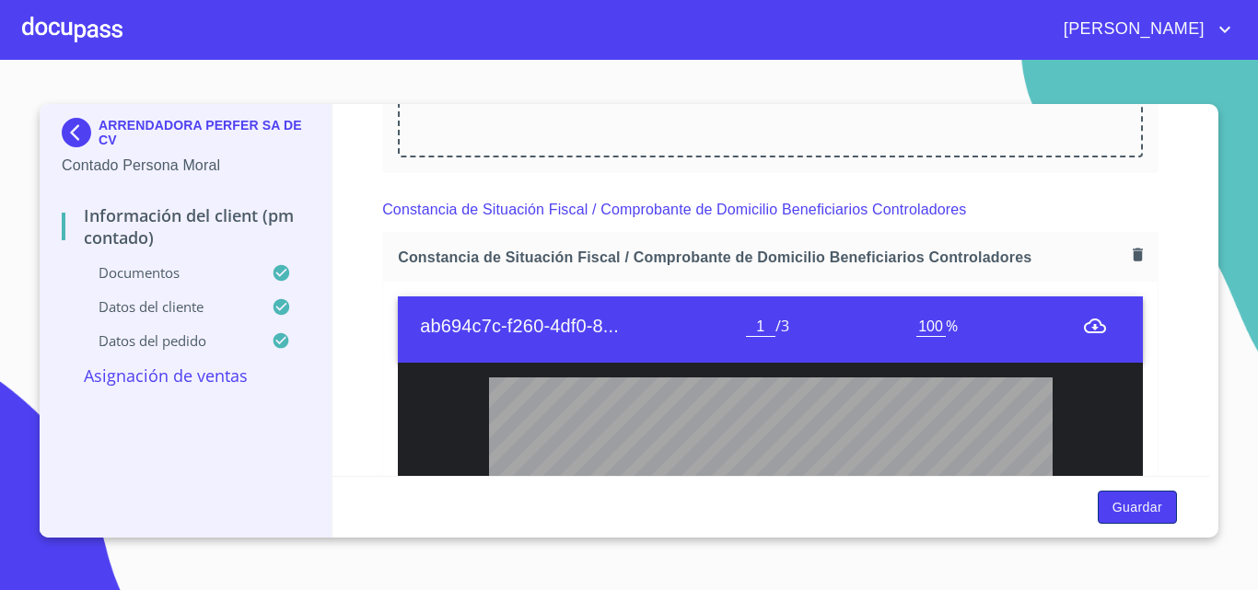
click at [1129, 506] on span "Guardar" at bounding box center [1137, 507] width 50 height 23
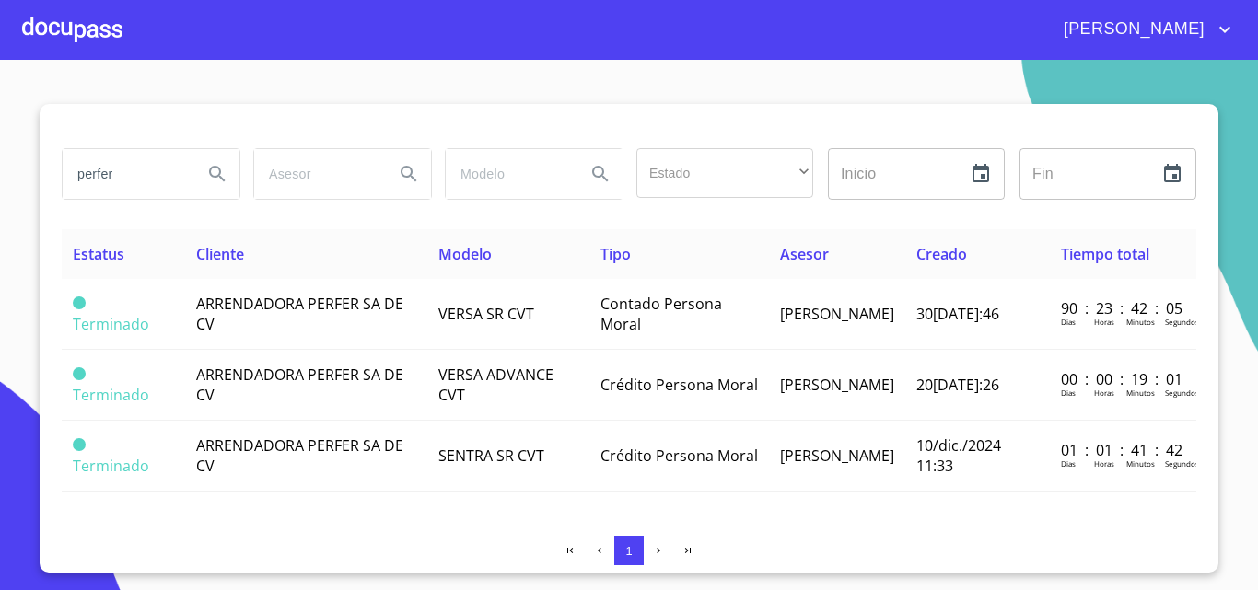
click at [87, 37] on div at bounding box center [72, 29] width 100 height 59
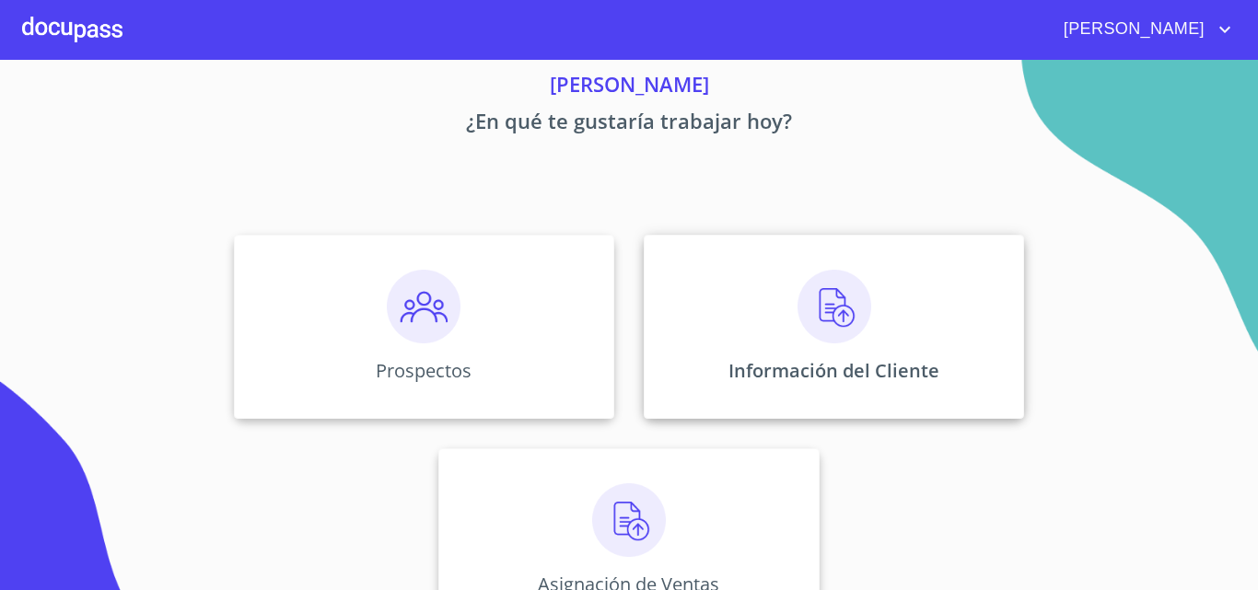
scroll to position [122, 0]
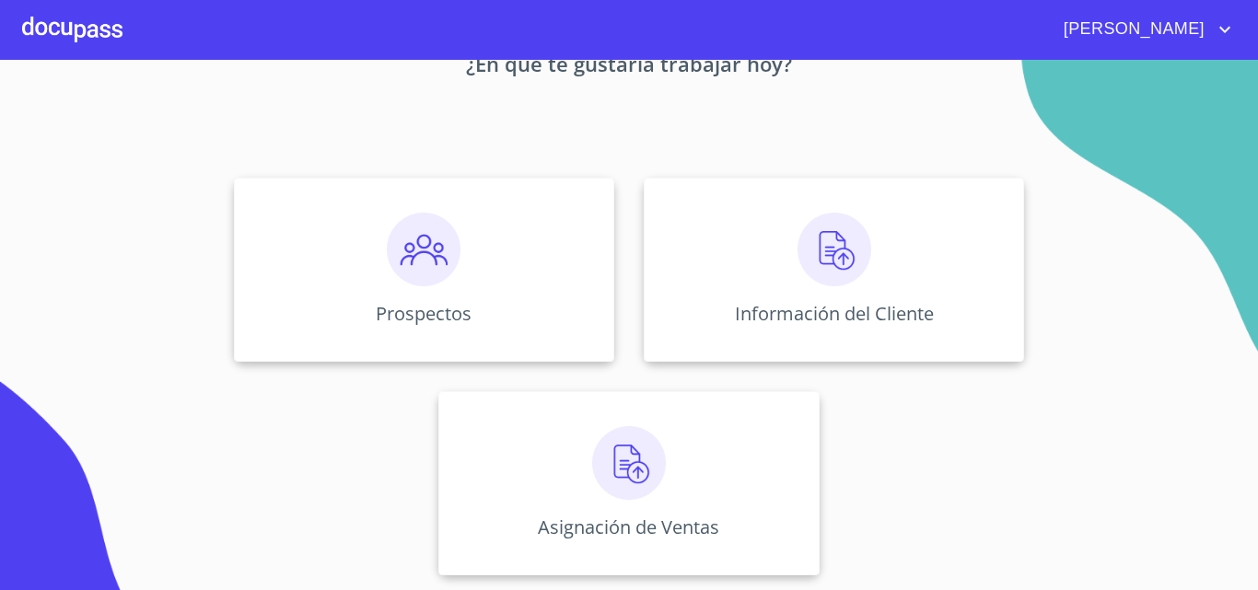
click at [648, 372] on div "Prospectos Información del Cliente Asignación de Ventas" at bounding box center [629, 376] width 1142 height 427
click at [654, 392] on div "Asignación de Ventas" at bounding box center [628, 483] width 380 height 184
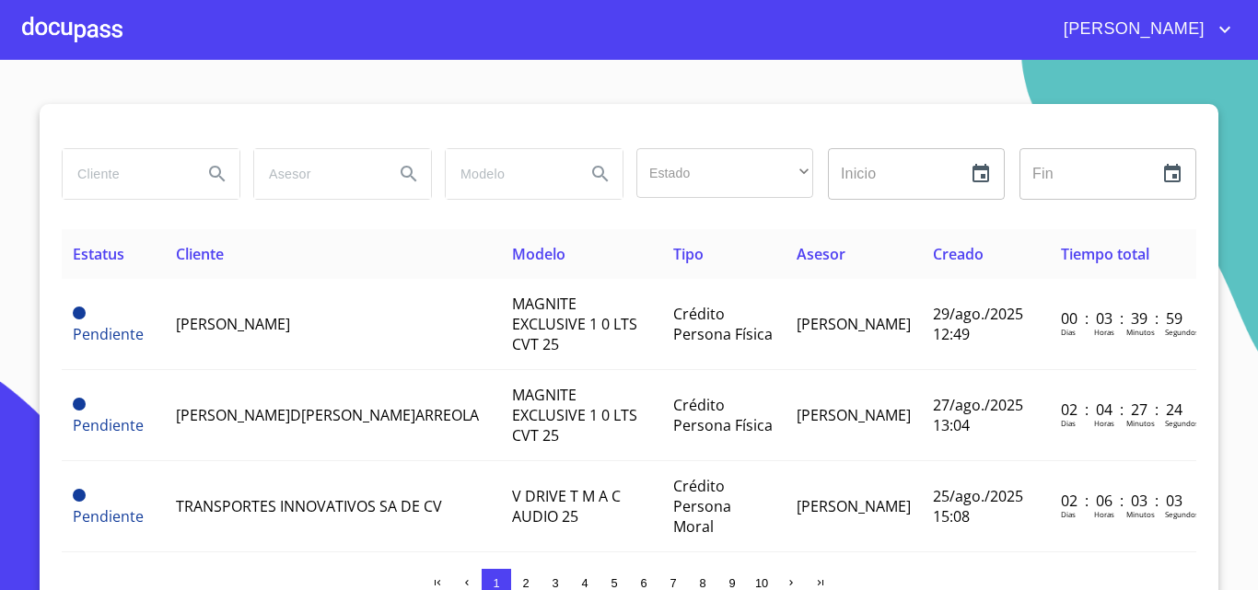
click at [86, 5] on div at bounding box center [72, 29] width 100 height 59
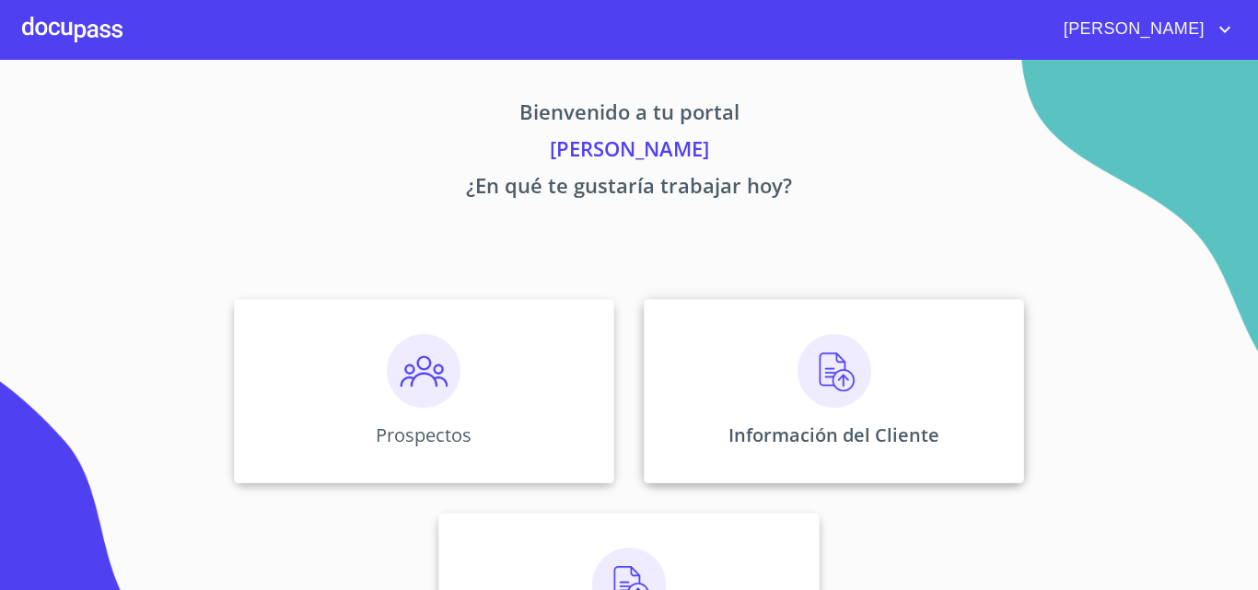
click at [774, 350] on div "Información del Cliente" at bounding box center [834, 391] width 380 height 184
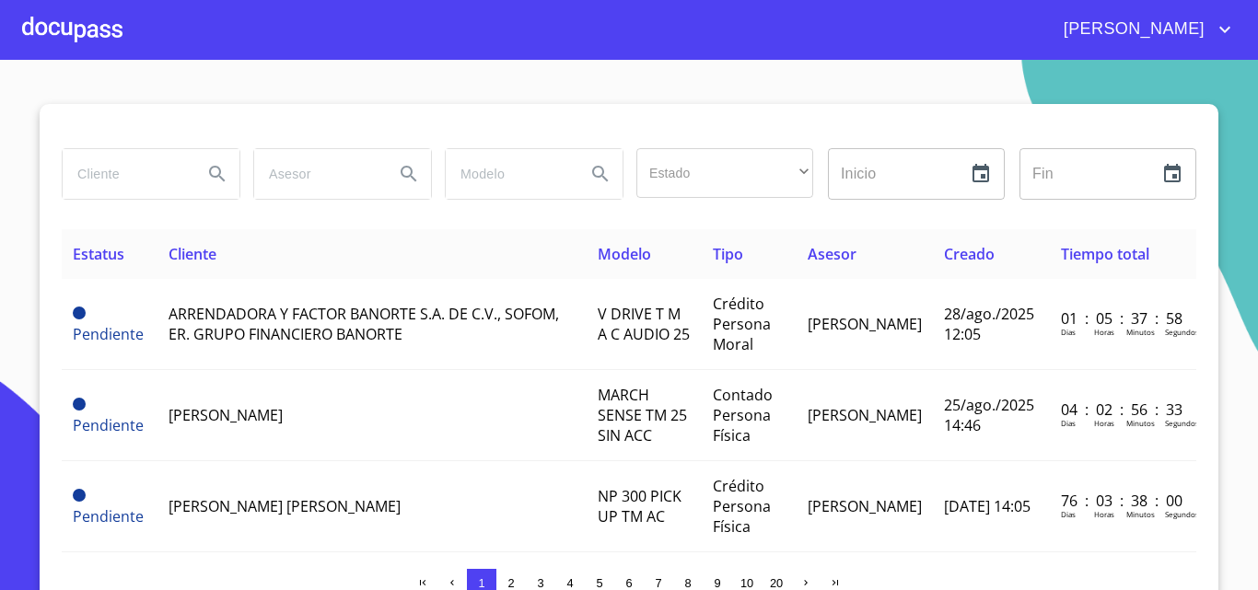
click at [162, 186] on input "search" at bounding box center [125, 174] width 125 height 50
type input "perfer"
click at [221, 186] on button "Search" at bounding box center [217, 174] width 44 height 44
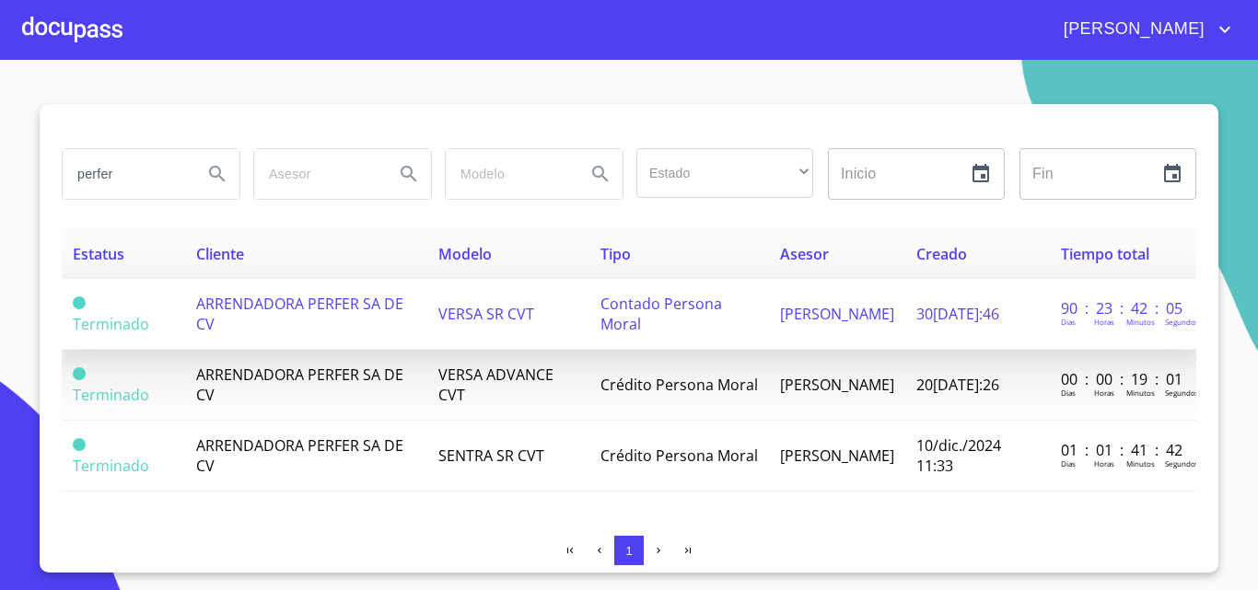
click at [185, 320] on td "ARRENDADORA PERFER SA DE CV" at bounding box center [306, 314] width 242 height 71
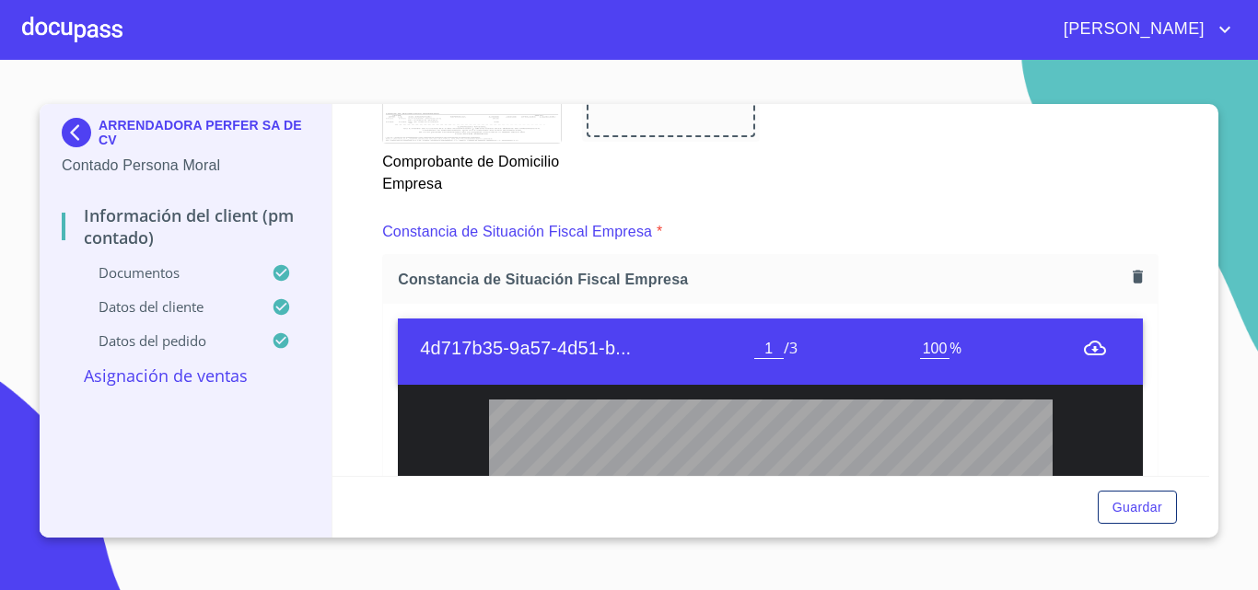
scroll to position [2026, 0]
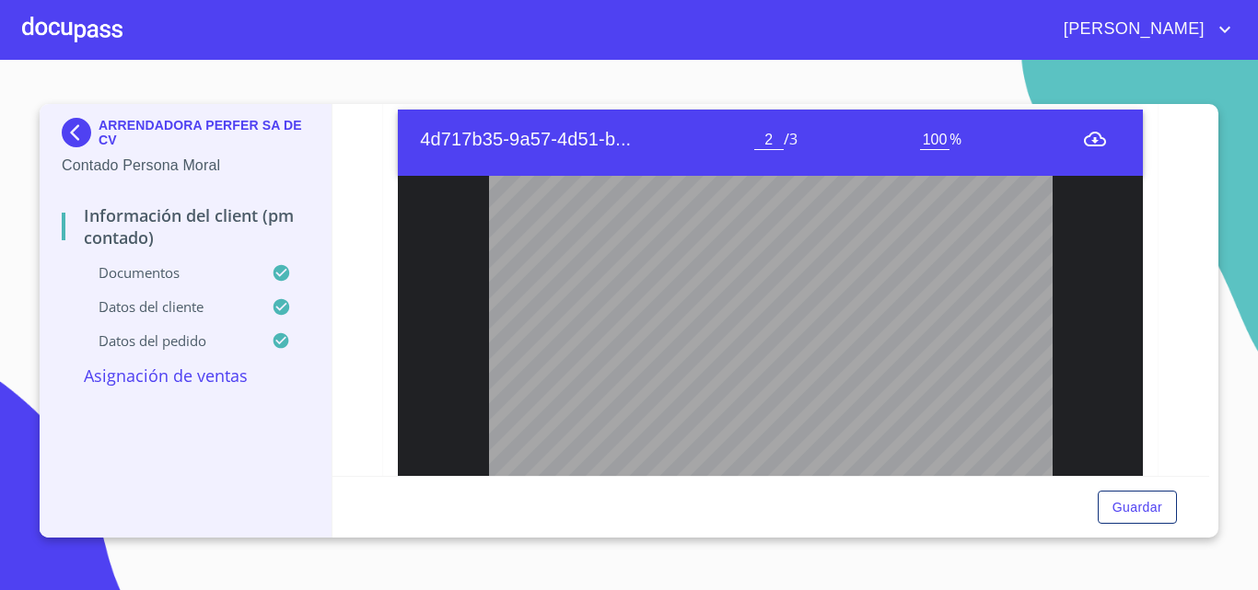
type input "3"
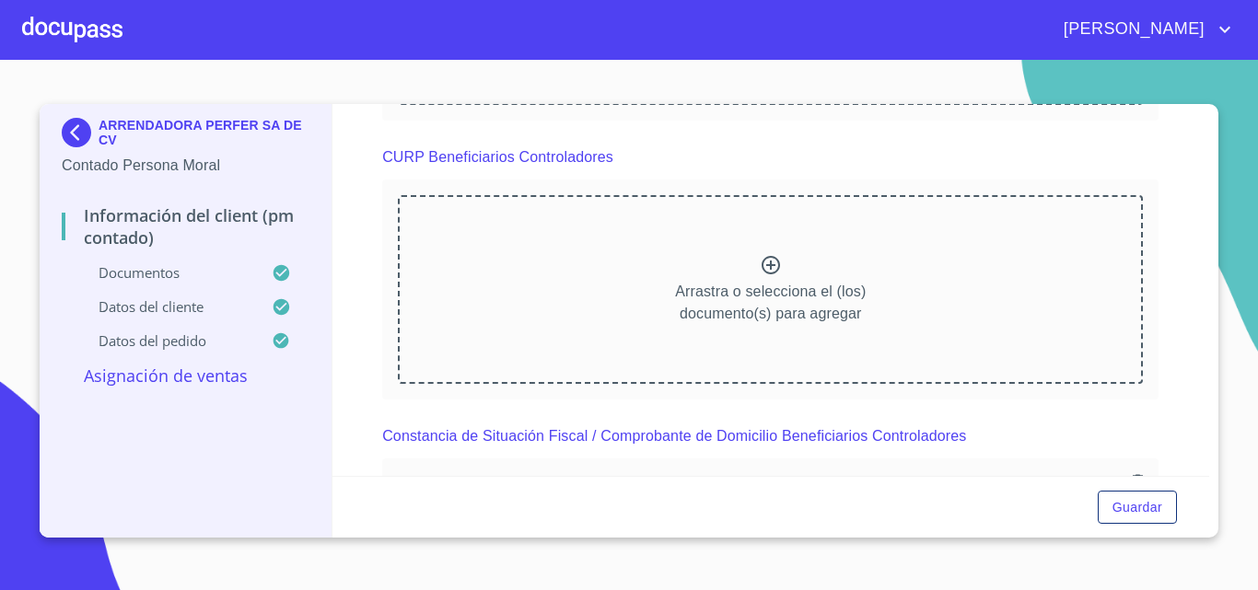
scroll to position [4541, 0]
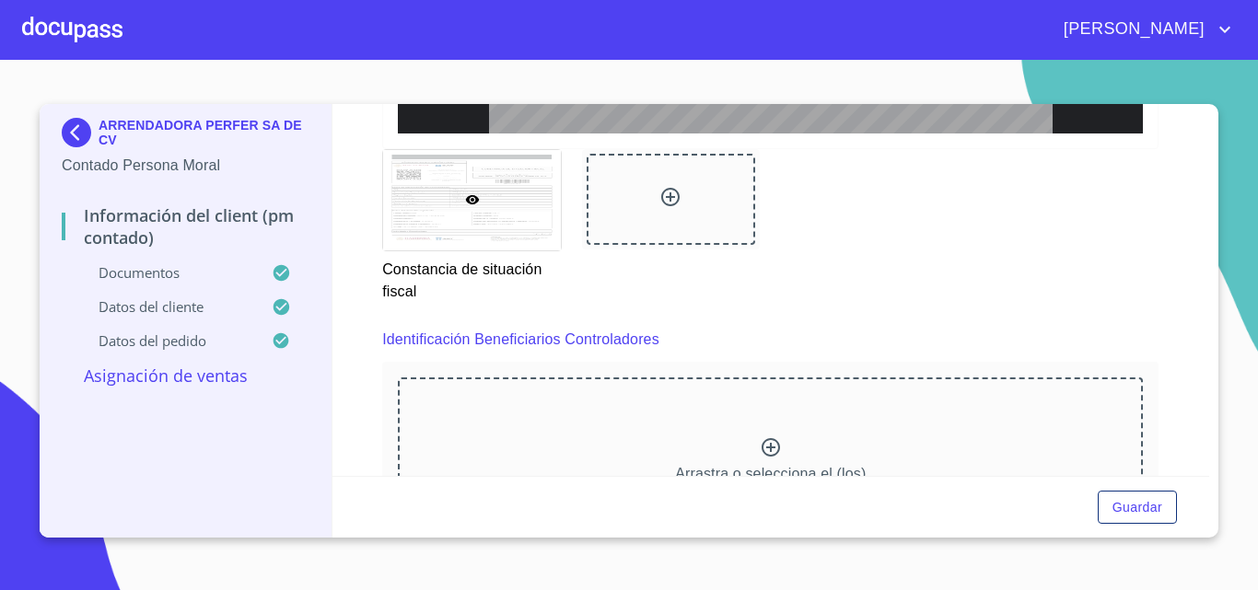
click at [80, 121] on img at bounding box center [80, 132] width 37 height 29
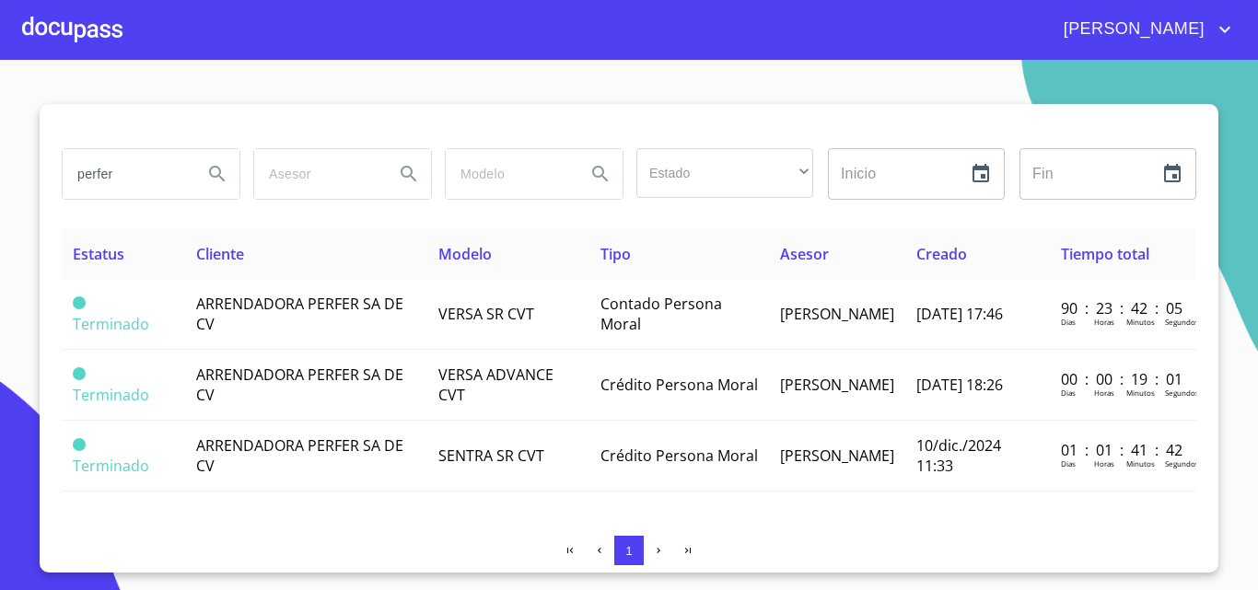
click at [39, 29] on div at bounding box center [72, 29] width 100 height 59
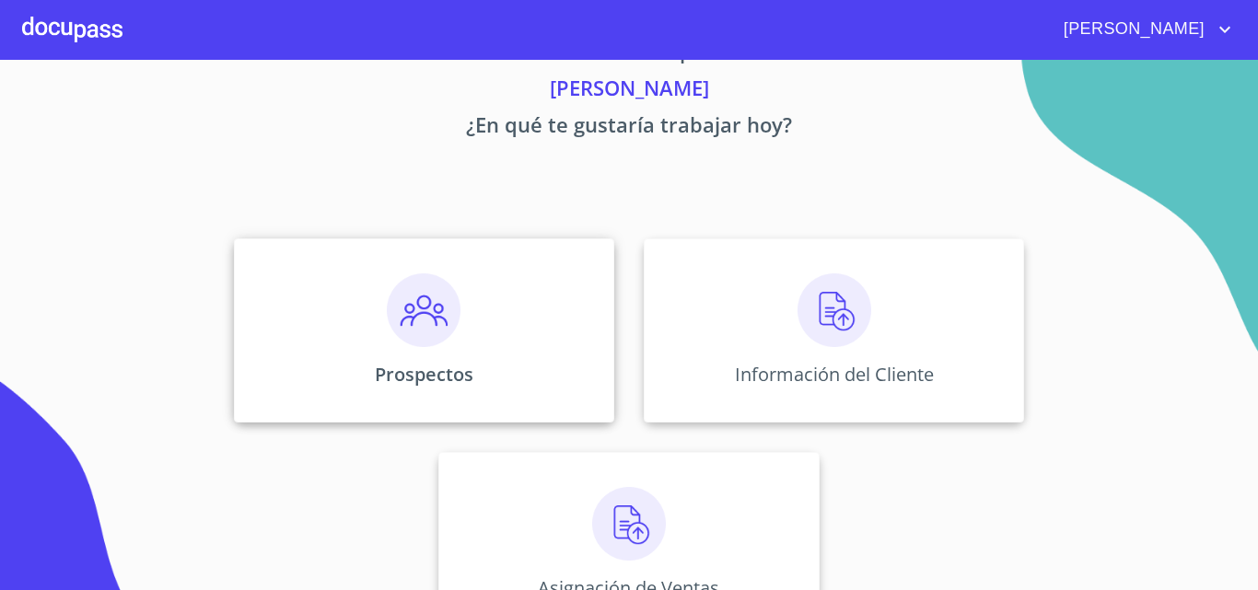
scroll to position [122, 0]
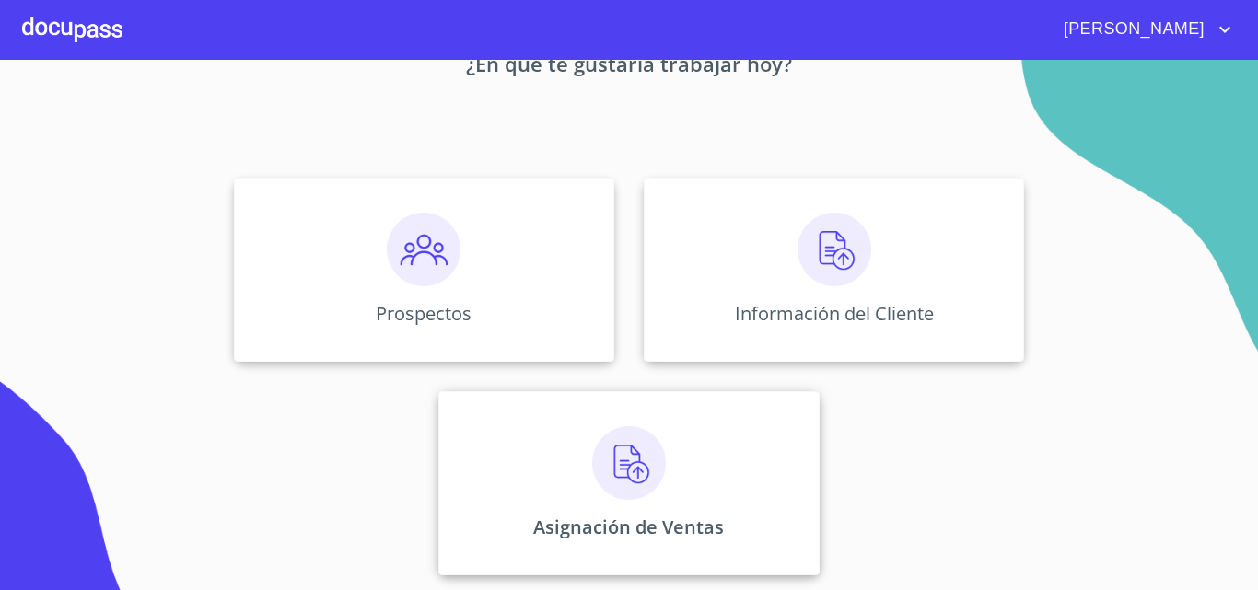
click at [672, 445] on div "Asignación de Ventas" at bounding box center [628, 483] width 380 height 184
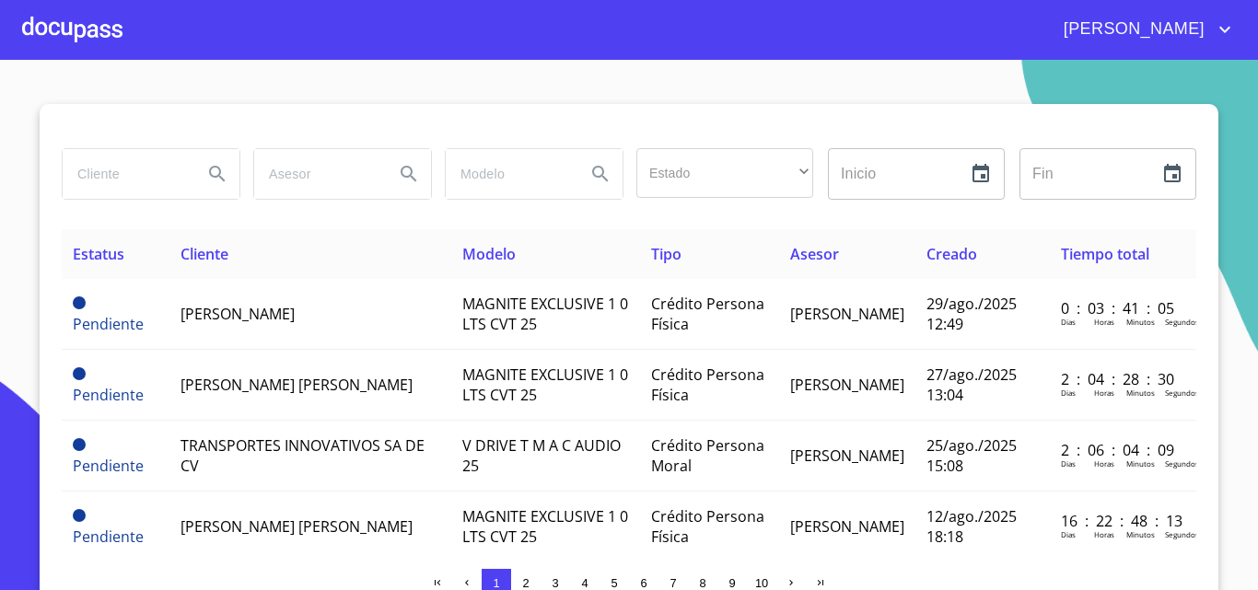
click at [111, 178] on input "search" at bounding box center [125, 174] width 125 height 50
type input "perfer"
click at [209, 169] on icon "Search" at bounding box center [217, 174] width 16 height 16
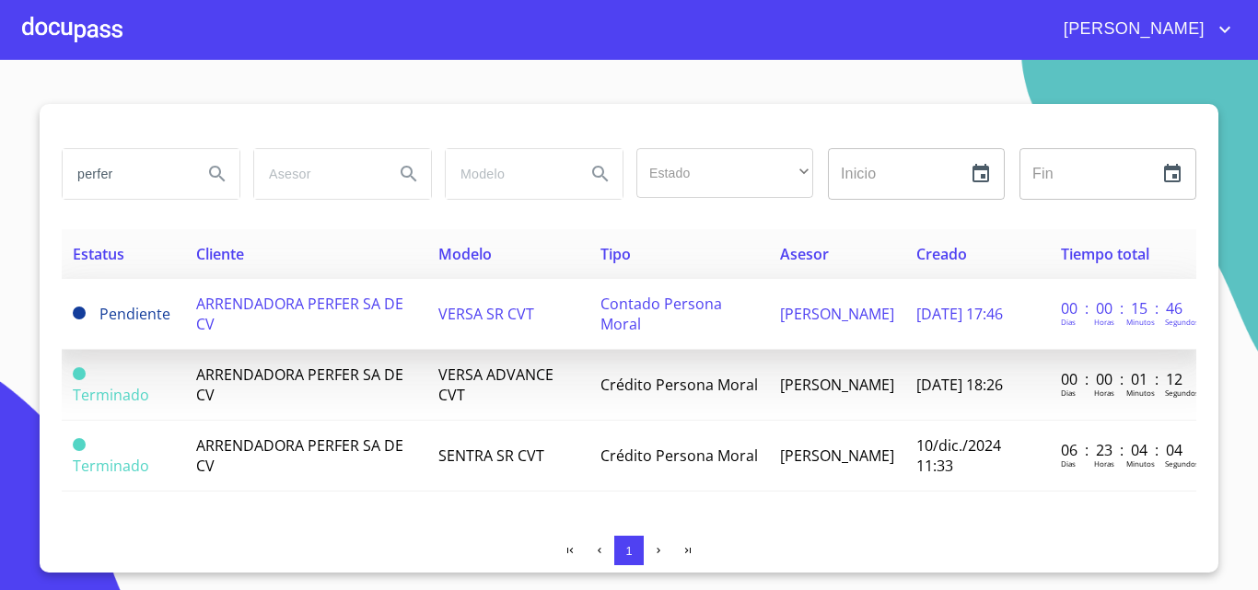
click at [333, 333] on td "ARRENDADORA PERFER SA DE CV" at bounding box center [306, 314] width 242 height 71
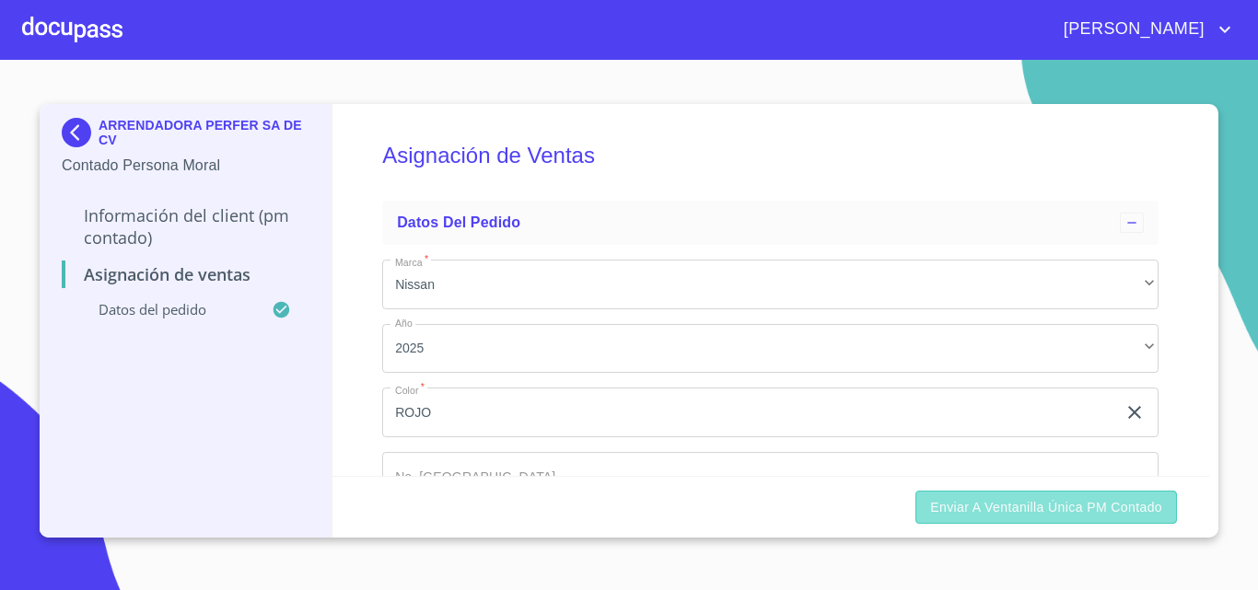
click at [1065, 510] on span "Enviar a Ventanilla única PM contado" at bounding box center [1046, 507] width 232 height 23
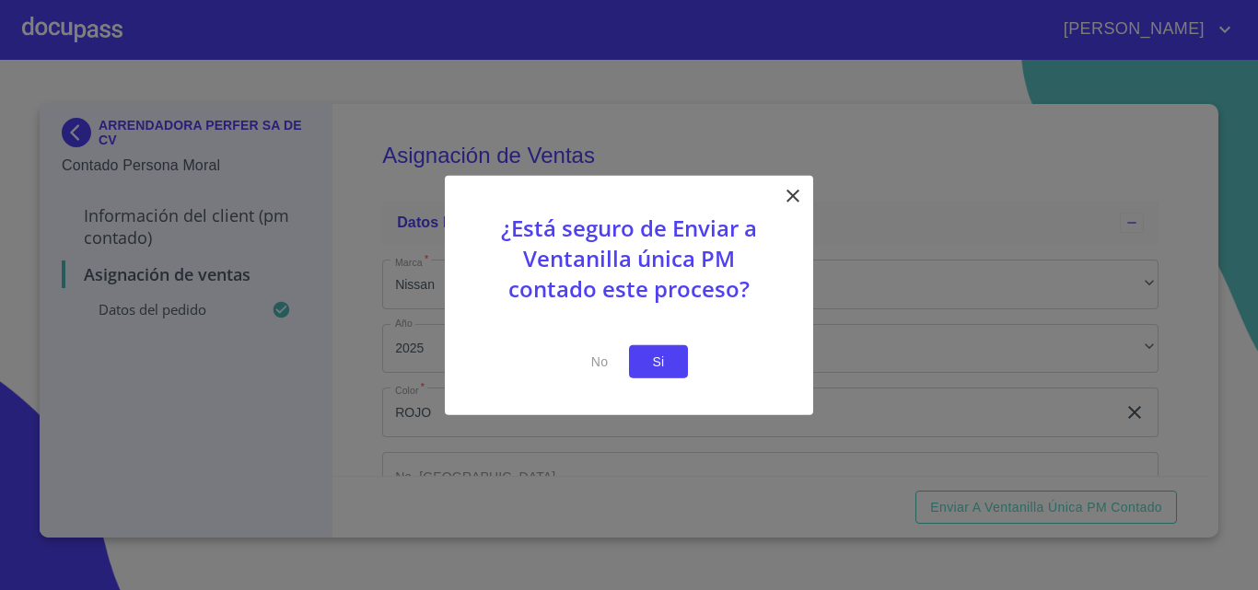
click at [656, 362] on span "Si" at bounding box center [658, 361] width 29 height 23
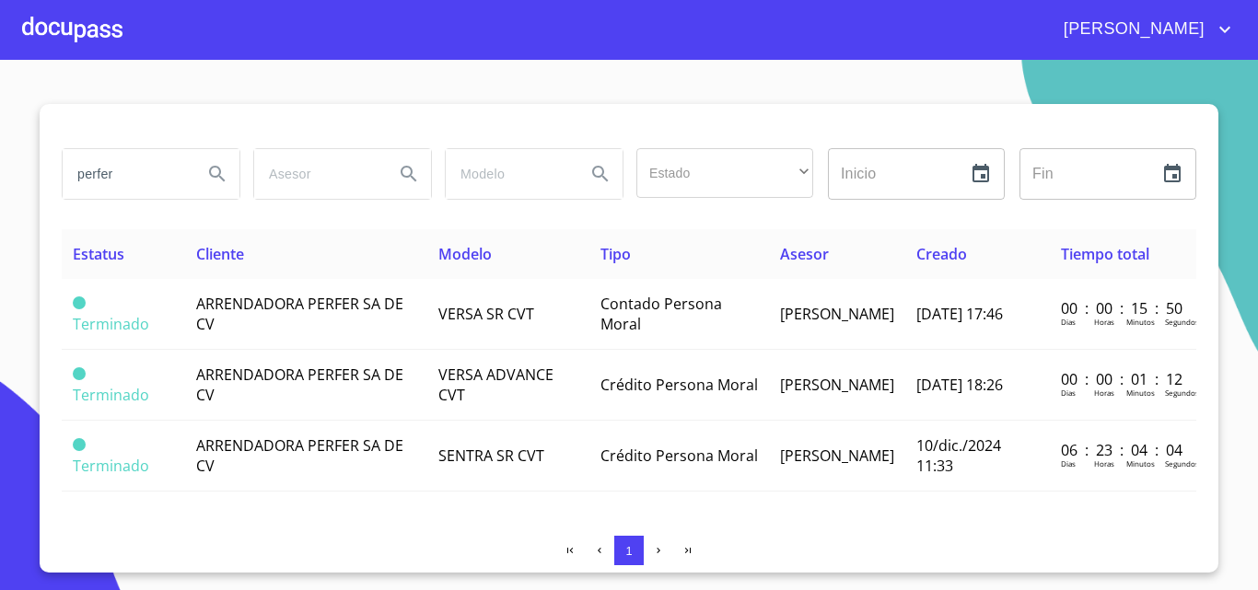
click at [66, 29] on div at bounding box center [72, 29] width 100 height 59
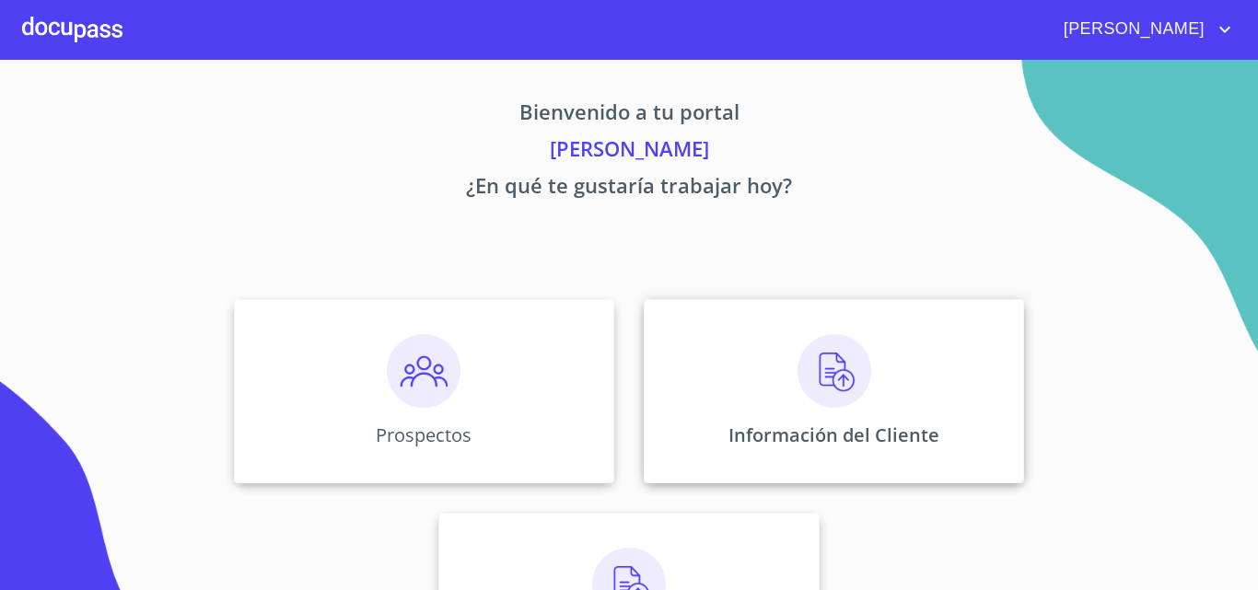
click at [889, 386] on div "Información del Cliente" at bounding box center [834, 391] width 380 height 184
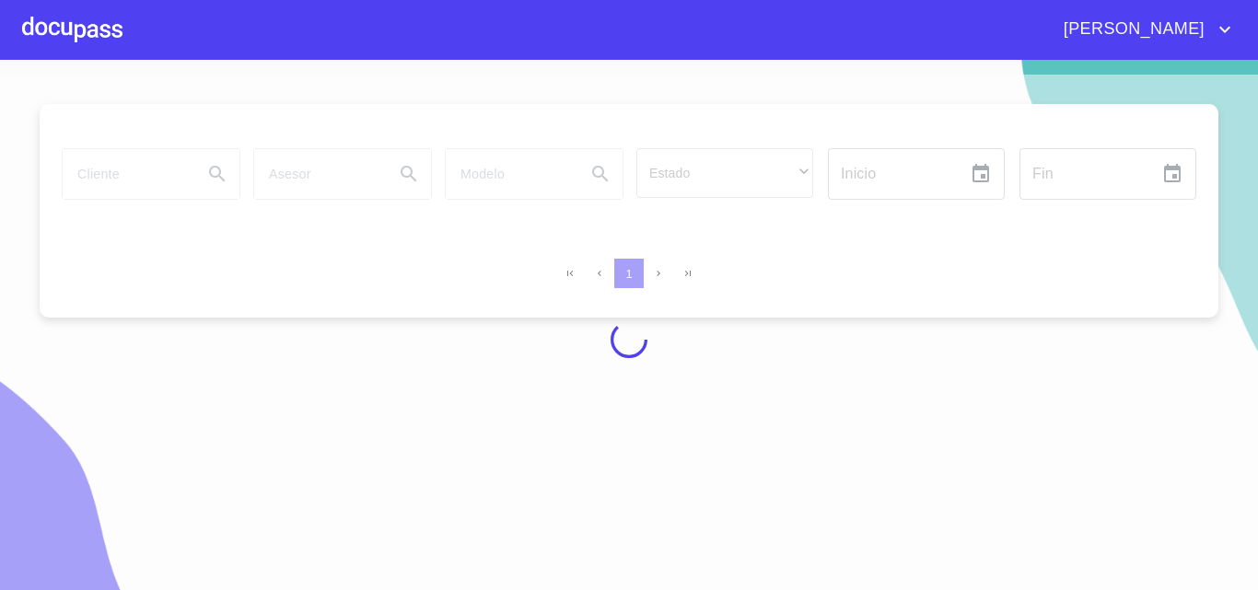
click at [88, 37] on div at bounding box center [72, 29] width 100 height 59
